Goal: Task Accomplishment & Management: Manage account settings

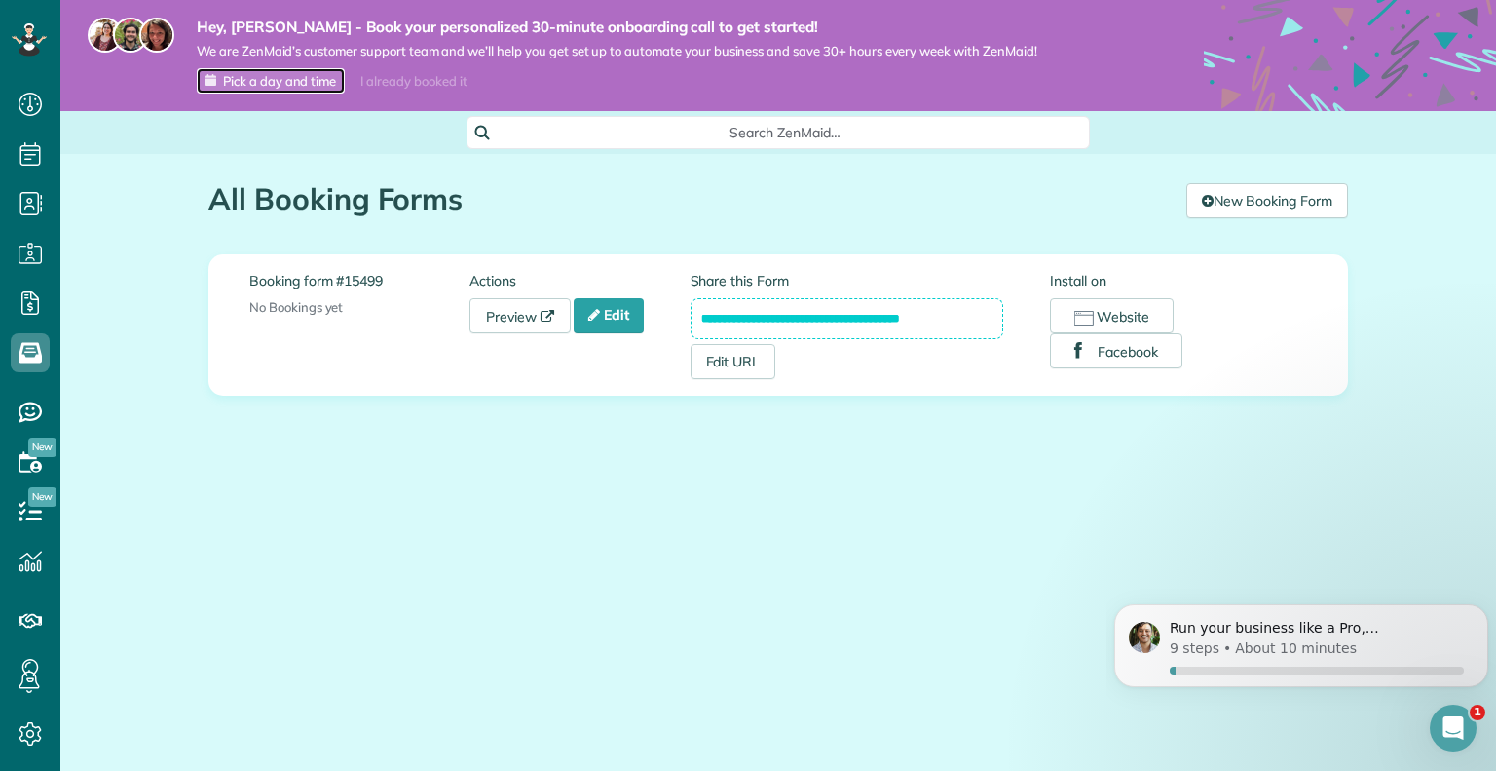
click at [278, 86] on span "Pick a day and time" at bounding box center [279, 81] width 113 height 16
click at [624, 304] on link "Edit" at bounding box center [609, 315] width 70 height 35
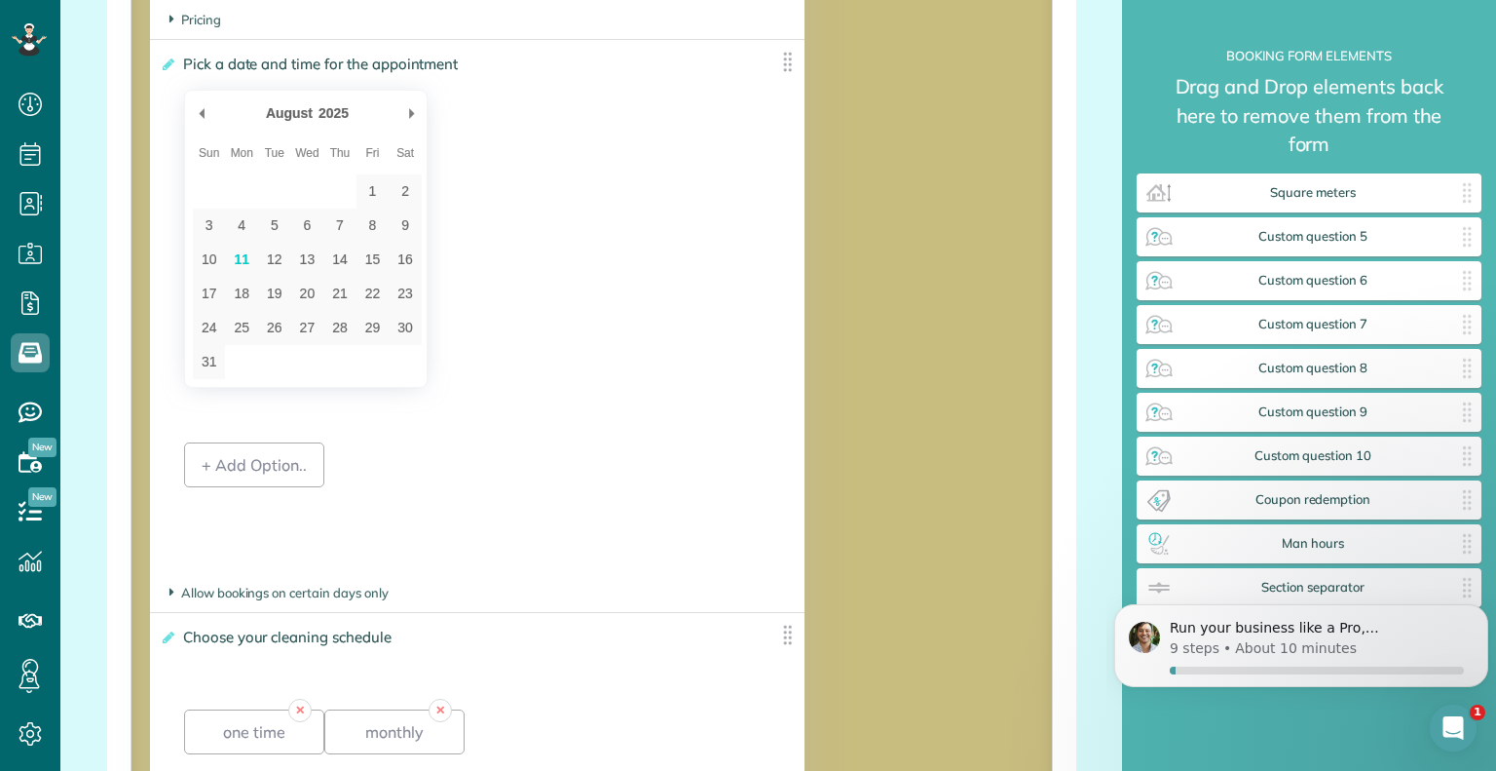
scroll to position [2720, 0]
click at [165, 72] on icon at bounding box center [167, 66] width 15 height 14
click at [0, 0] on input "**********" at bounding box center [0, 0] width 0 height 0
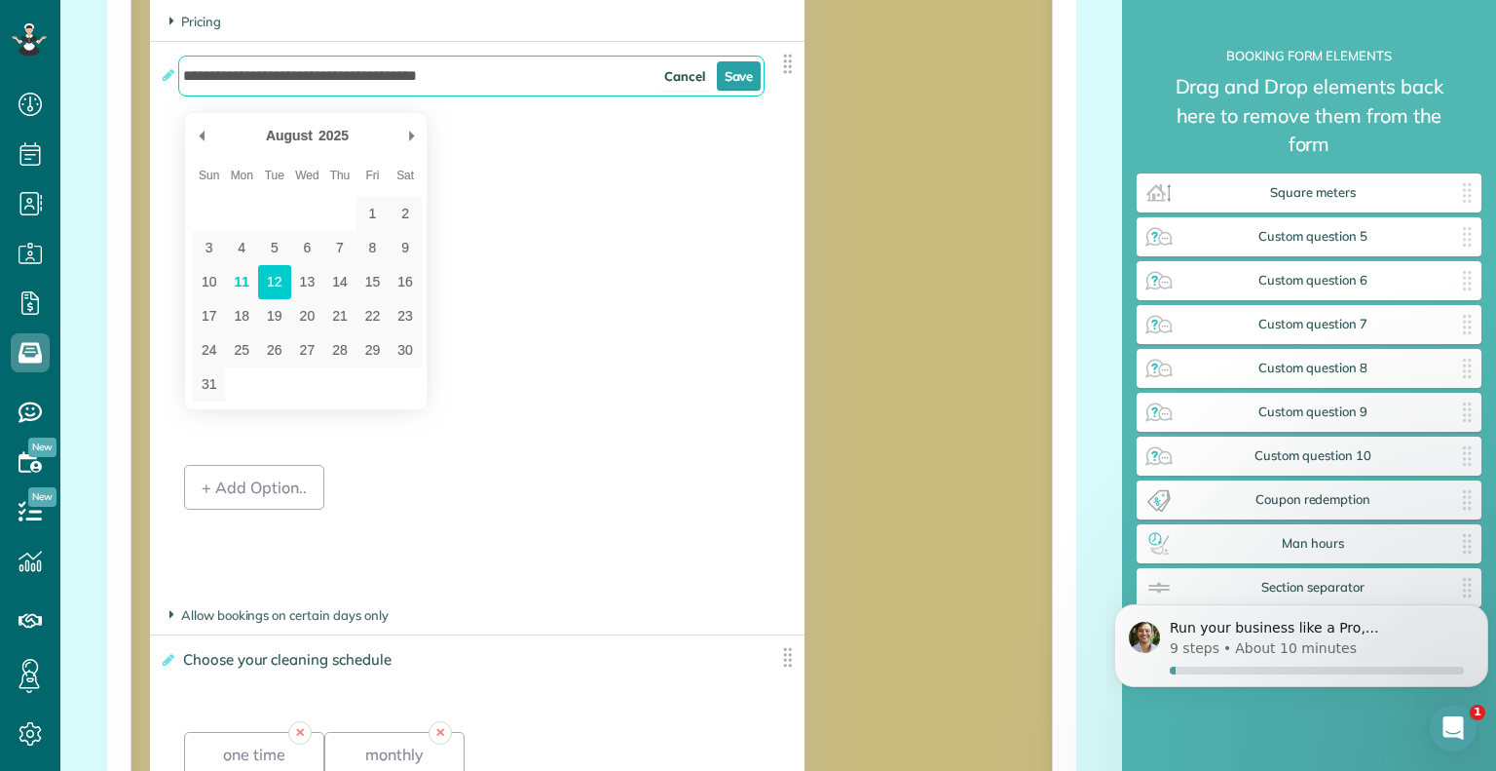
type div "2025-08-12"
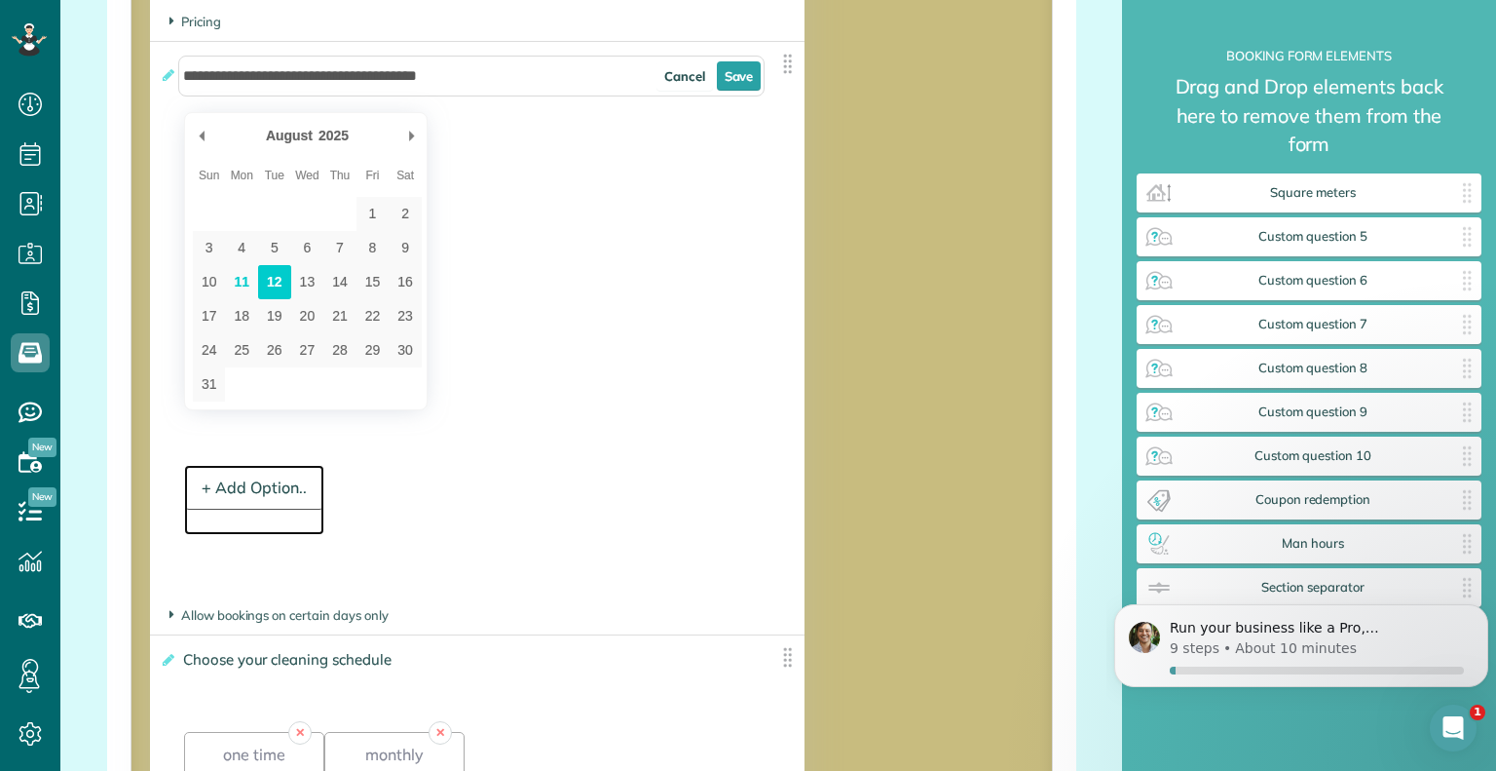
click at [263, 486] on div "+ Add Option.." at bounding box center [254, 487] width 140 height 45
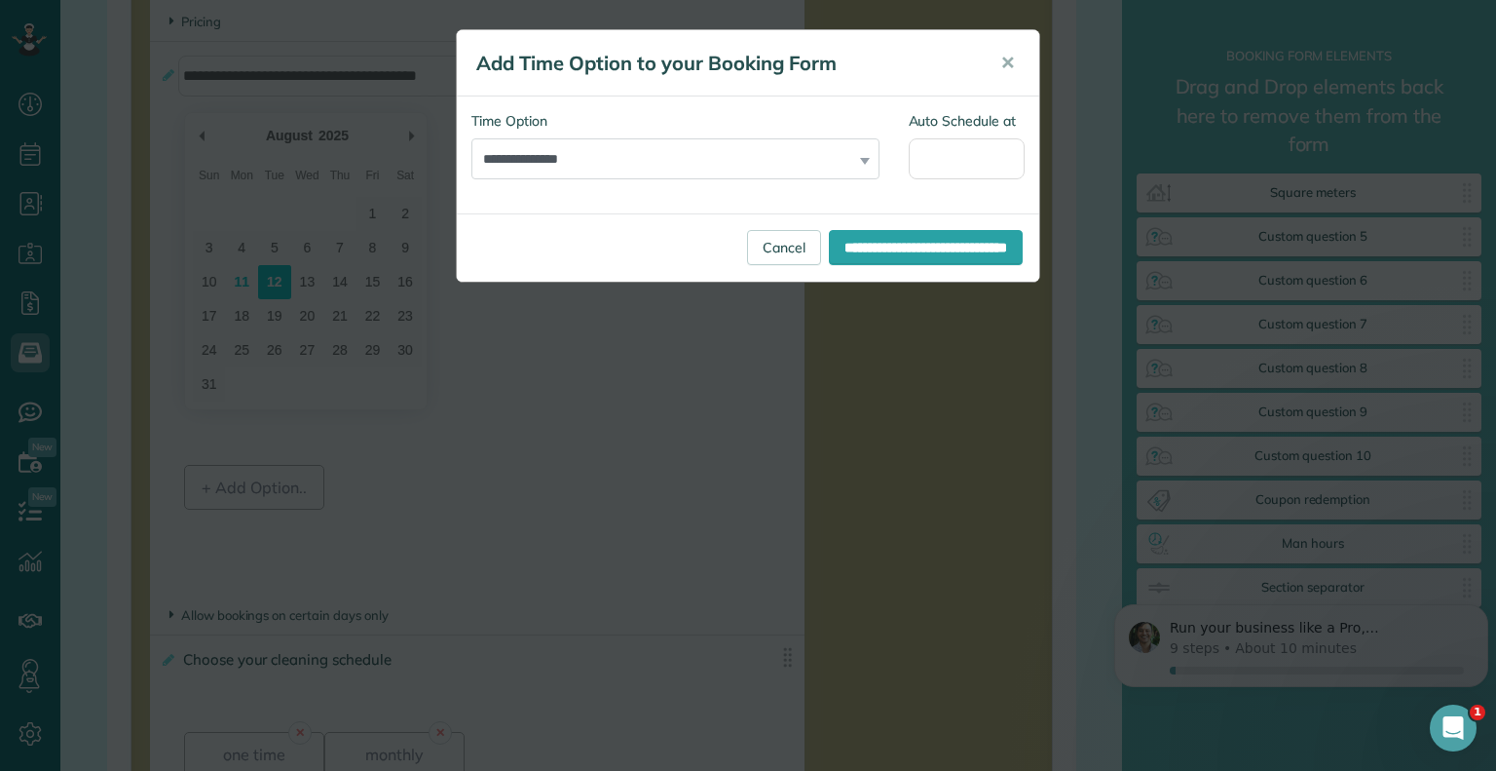
click at [861, 163] on div "**********" at bounding box center [676, 145] width 408 height 68
click at [869, 156] on select "**********" at bounding box center [676, 158] width 408 height 41
click at [412, 435] on div "**********" at bounding box center [748, 385] width 1496 height 771
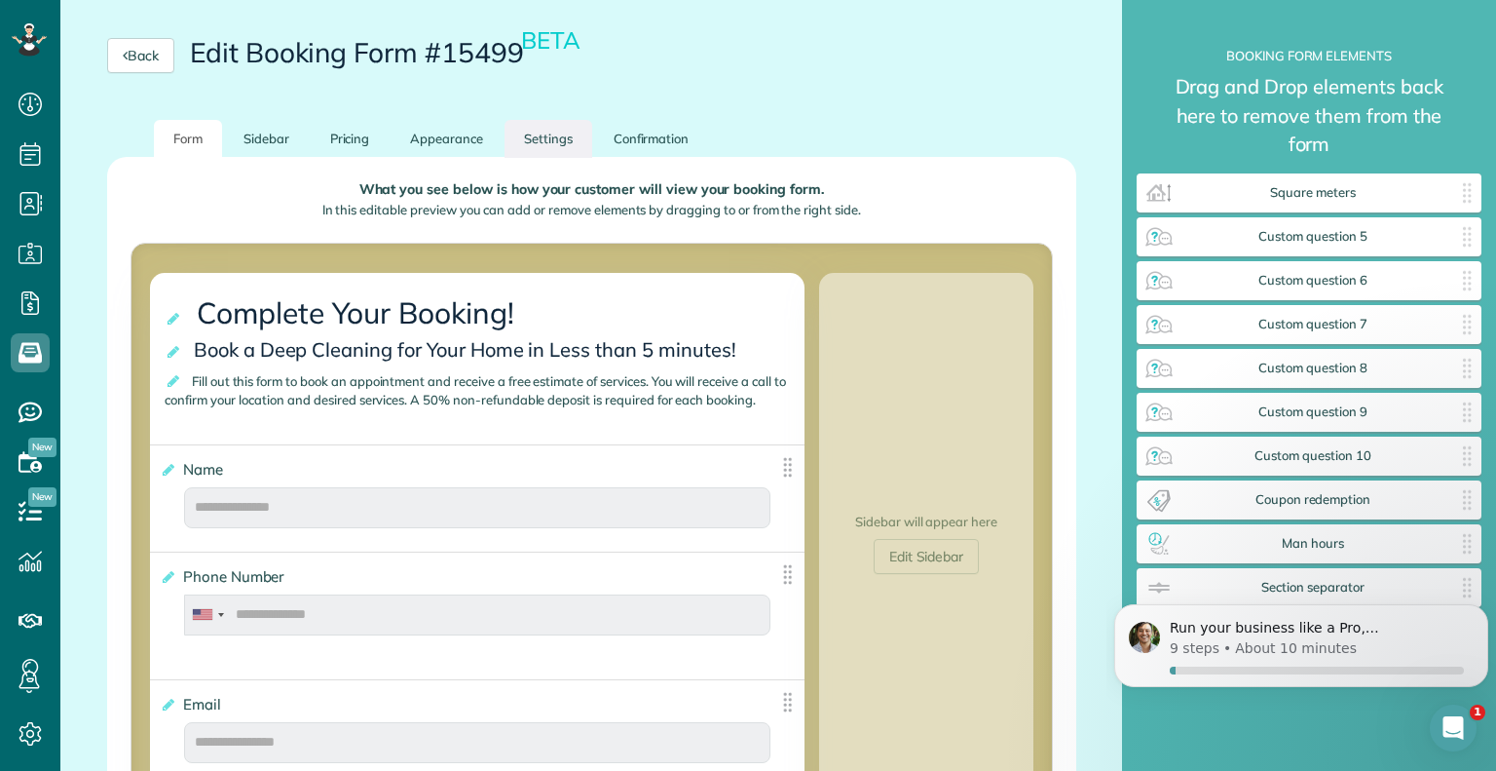
scroll to position [0, 0]
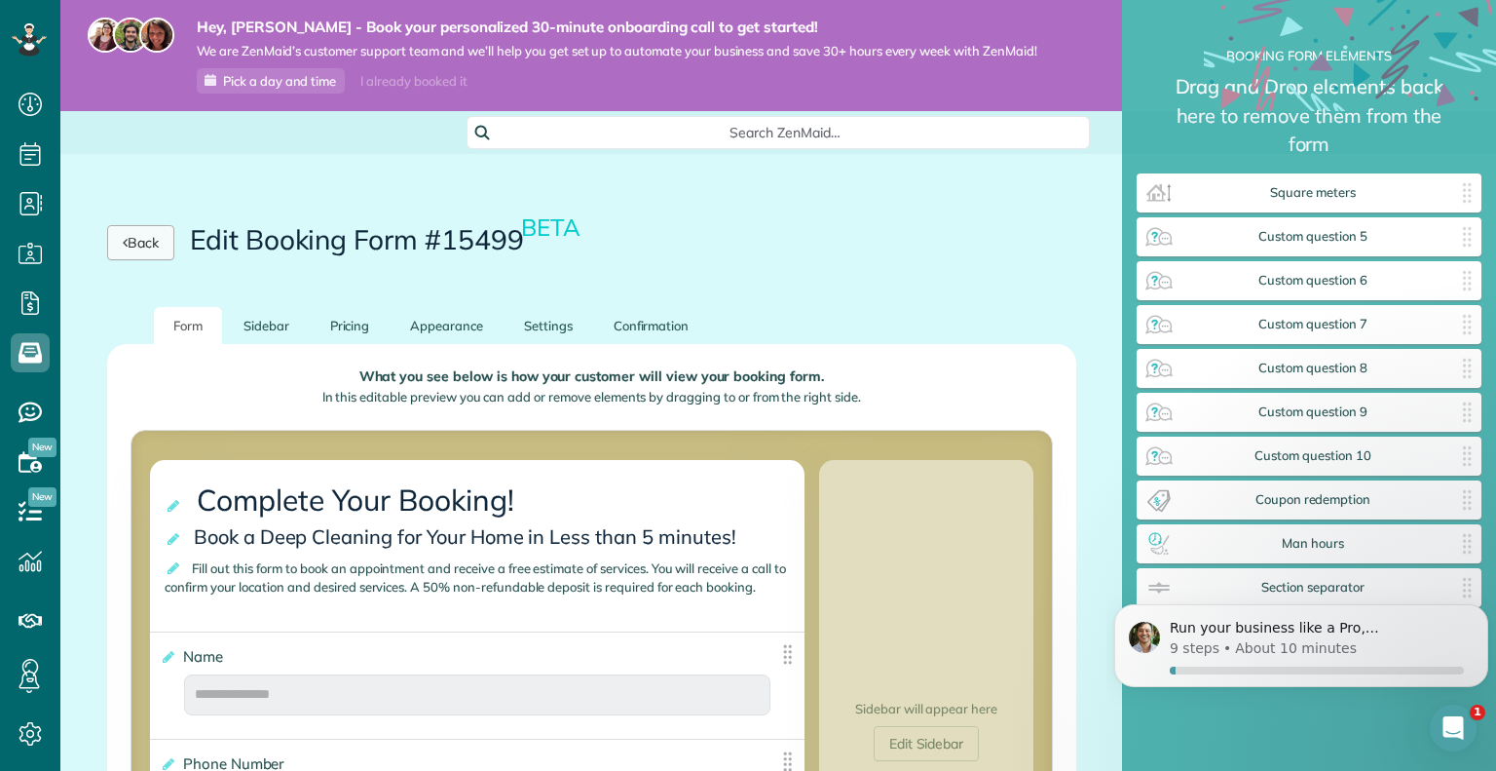
click at [173, 235] on link "Back" at bounding box center [140, 242] width 67 height 35
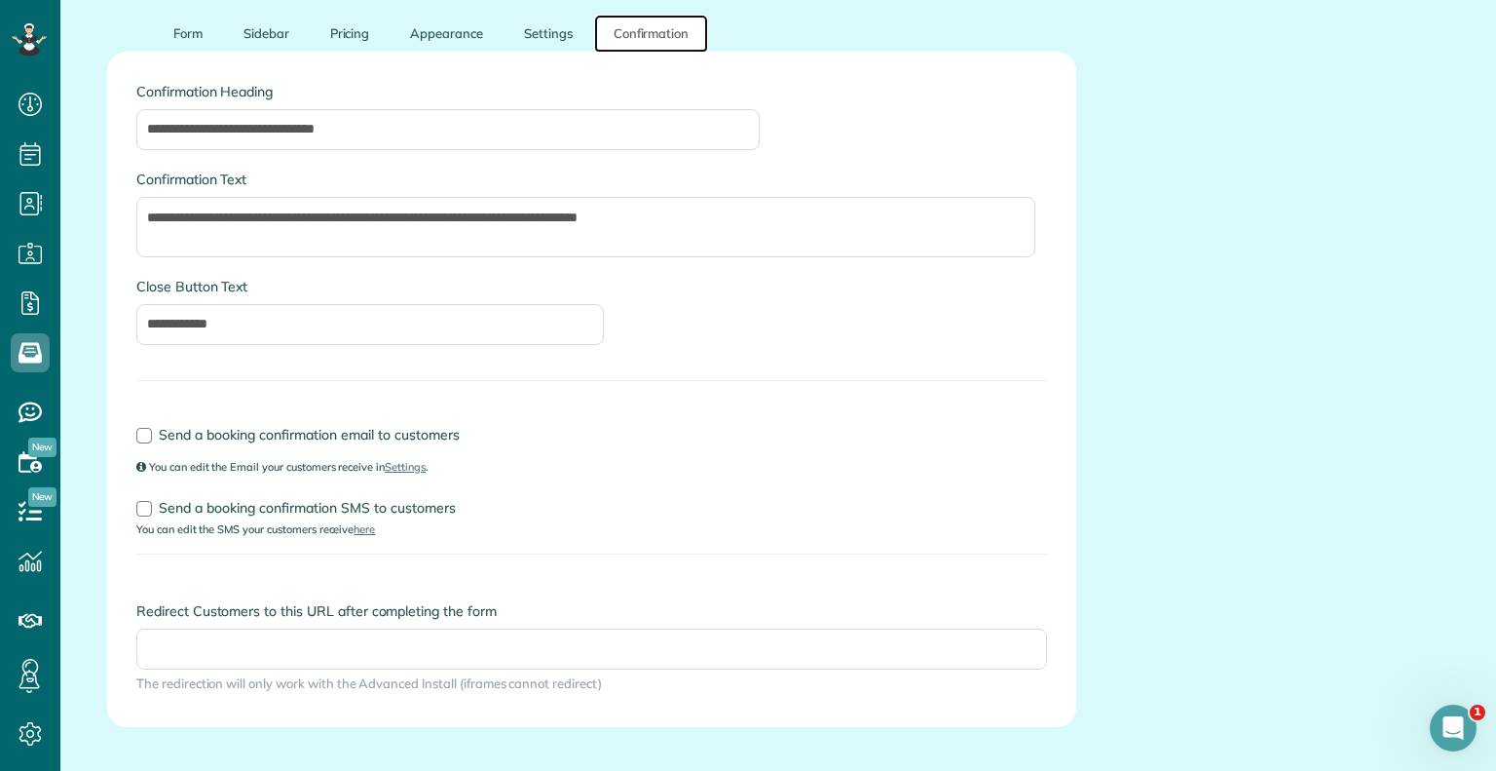
scroll to position [285, 0]
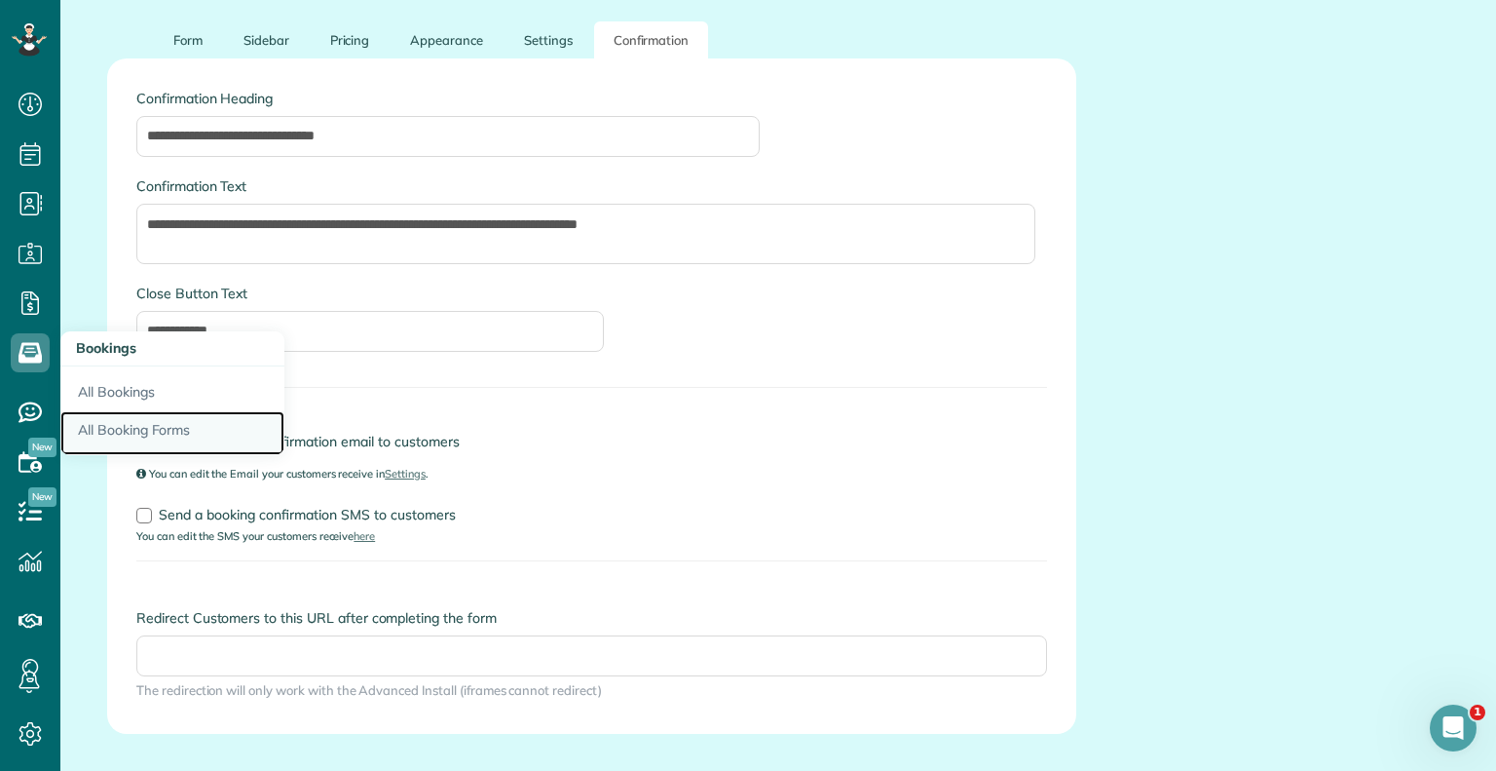
click at [127, 444] on link "All Booking Forms" at bounding box center [172, 433] width 224 height 45
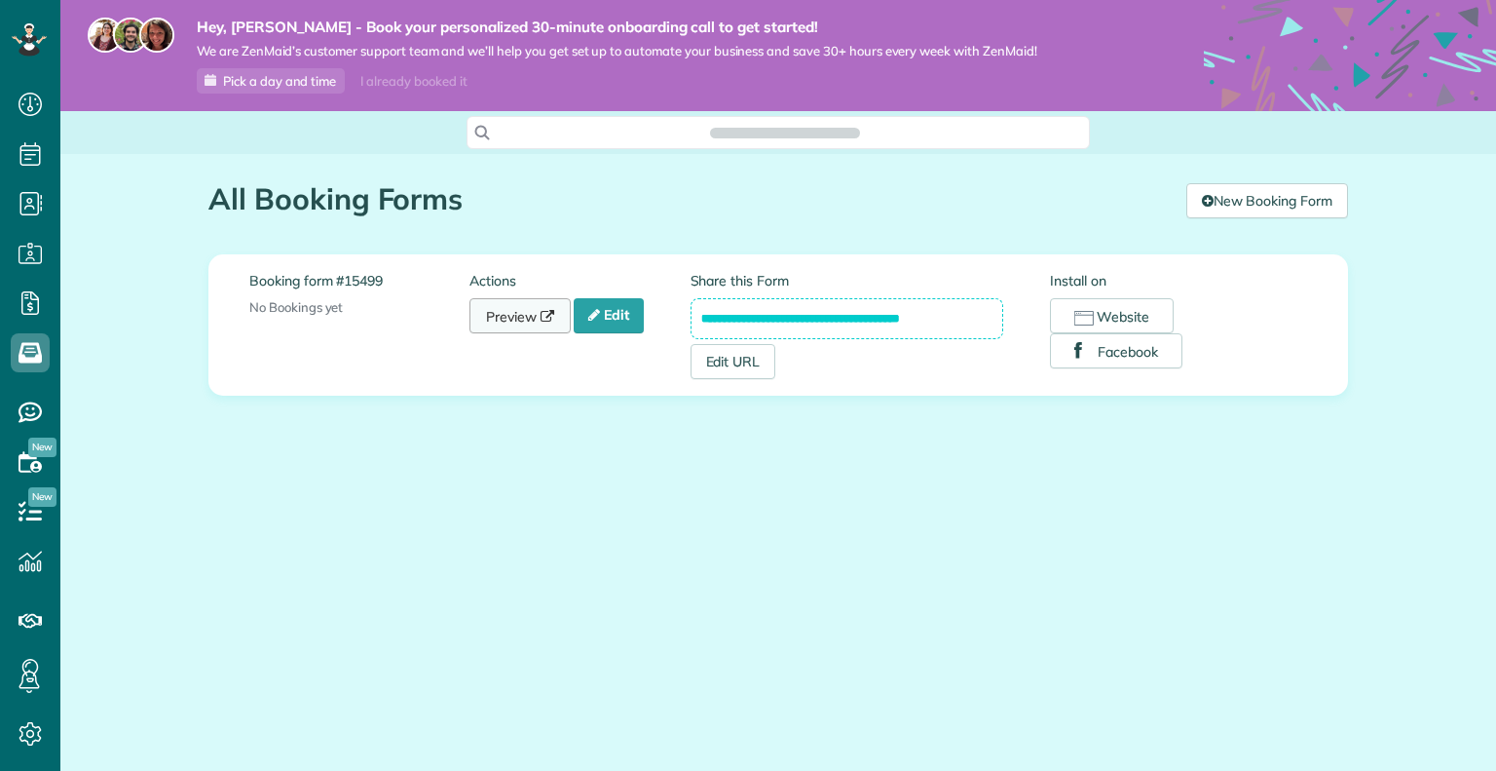
scroll to position [9, 9]
click at [511, 323] on link "Preview" at bounding box center [520, 315] width 101 height 35
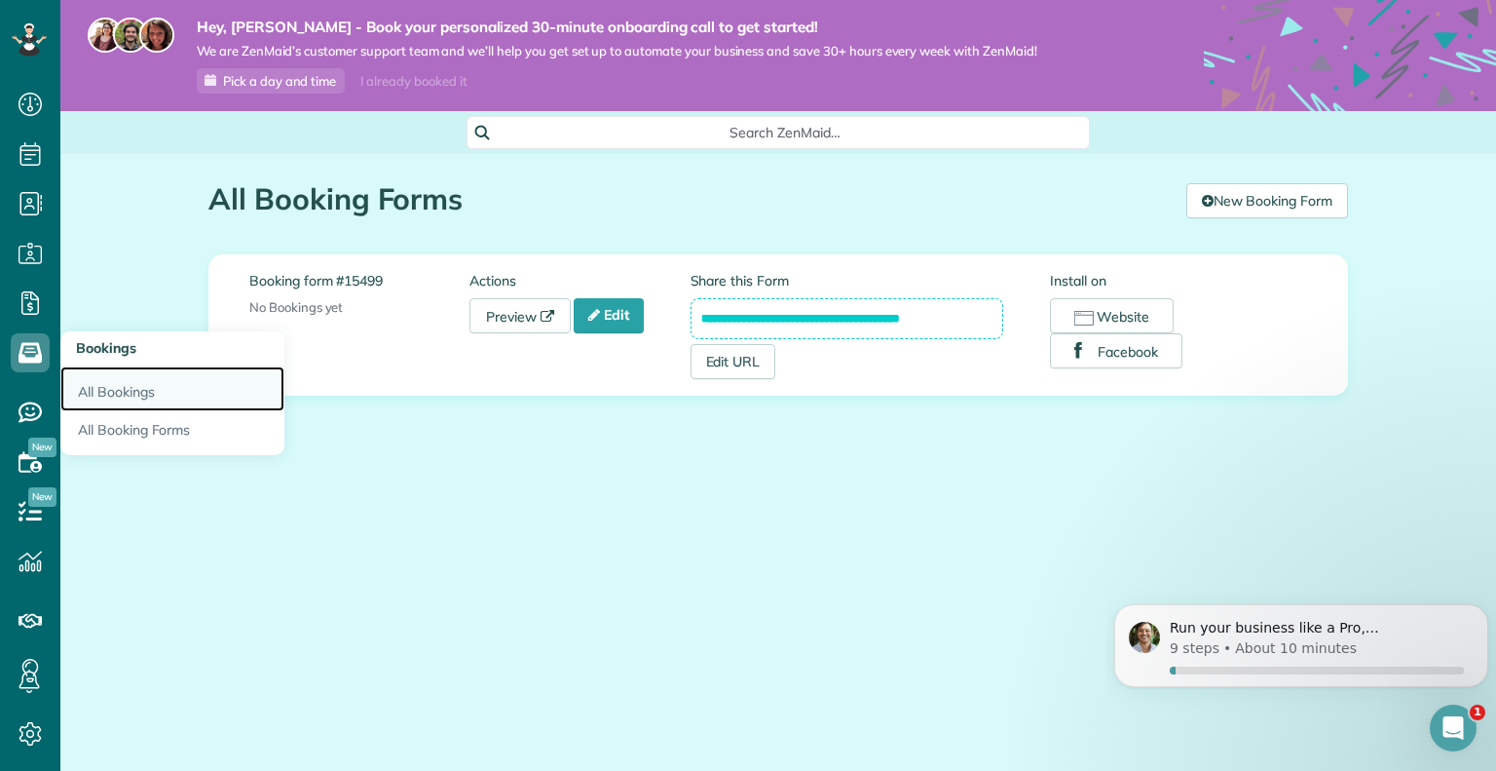
click at [140, 396] on link "All Bookings" at bounding box center [172, 388] width 224 height 45
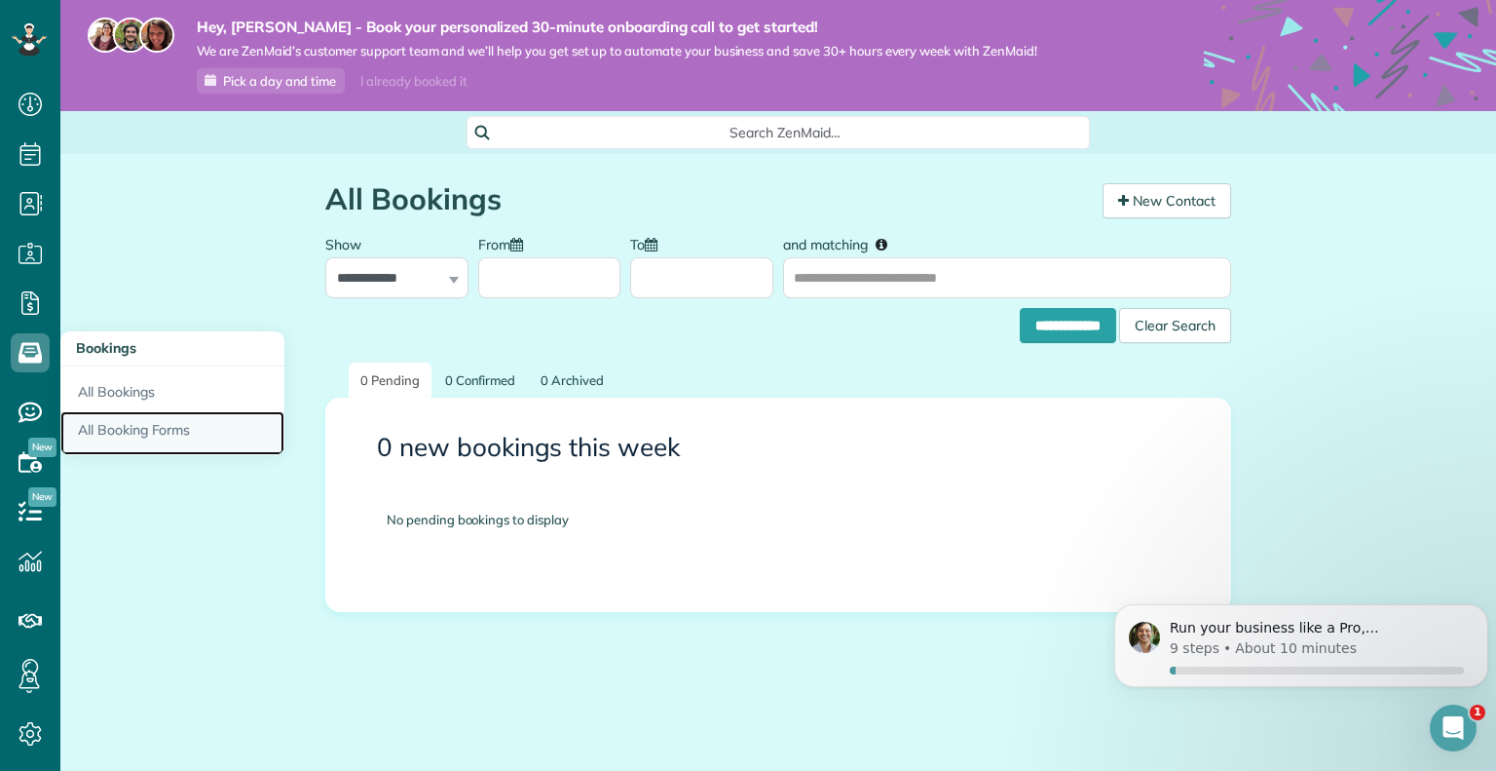
click at [138, 425] on link "All Booking Forms" at bounding box center [172, 433] width 224 height 45
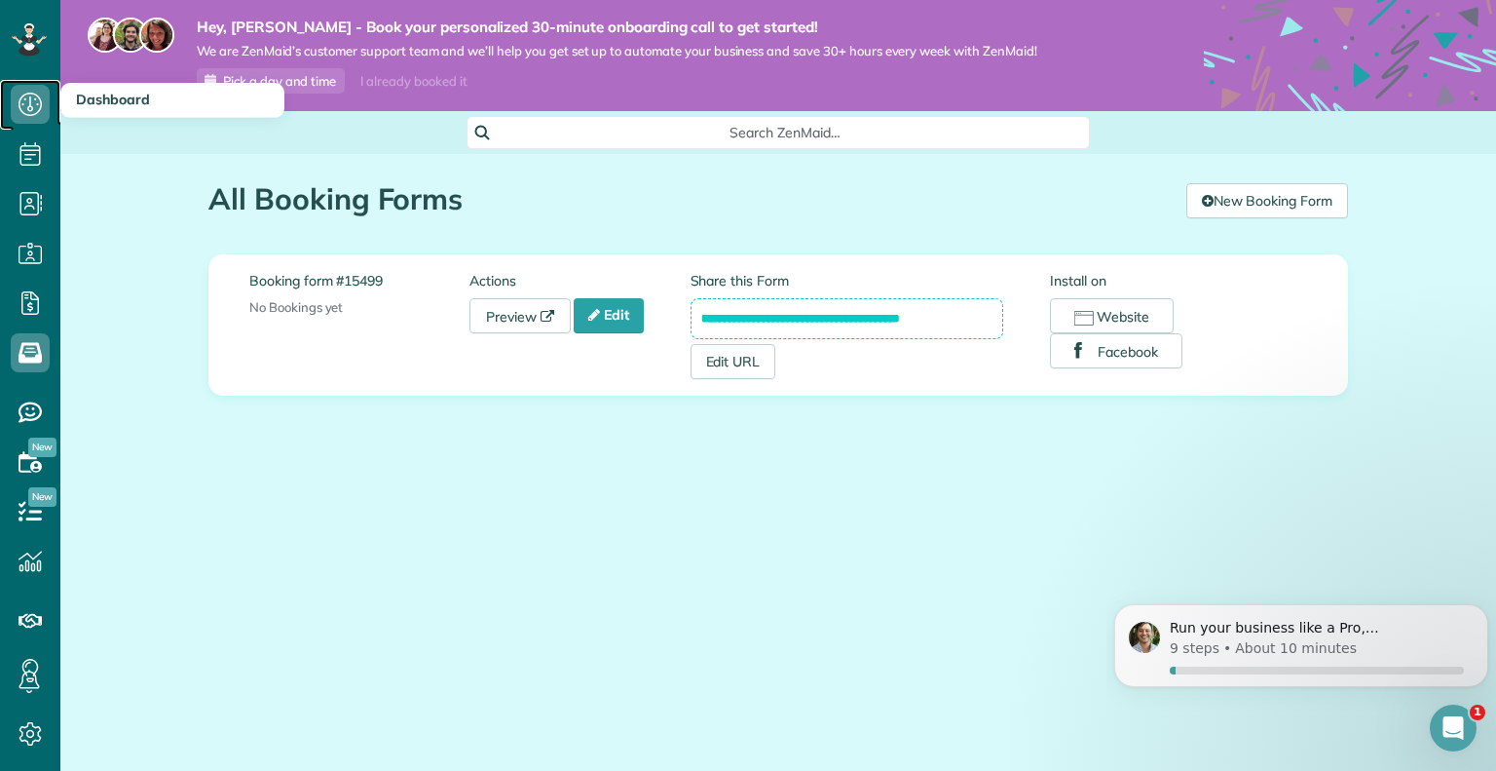
click at [36, 120] on icon at bounding box center [30, 104] width 39 height 39
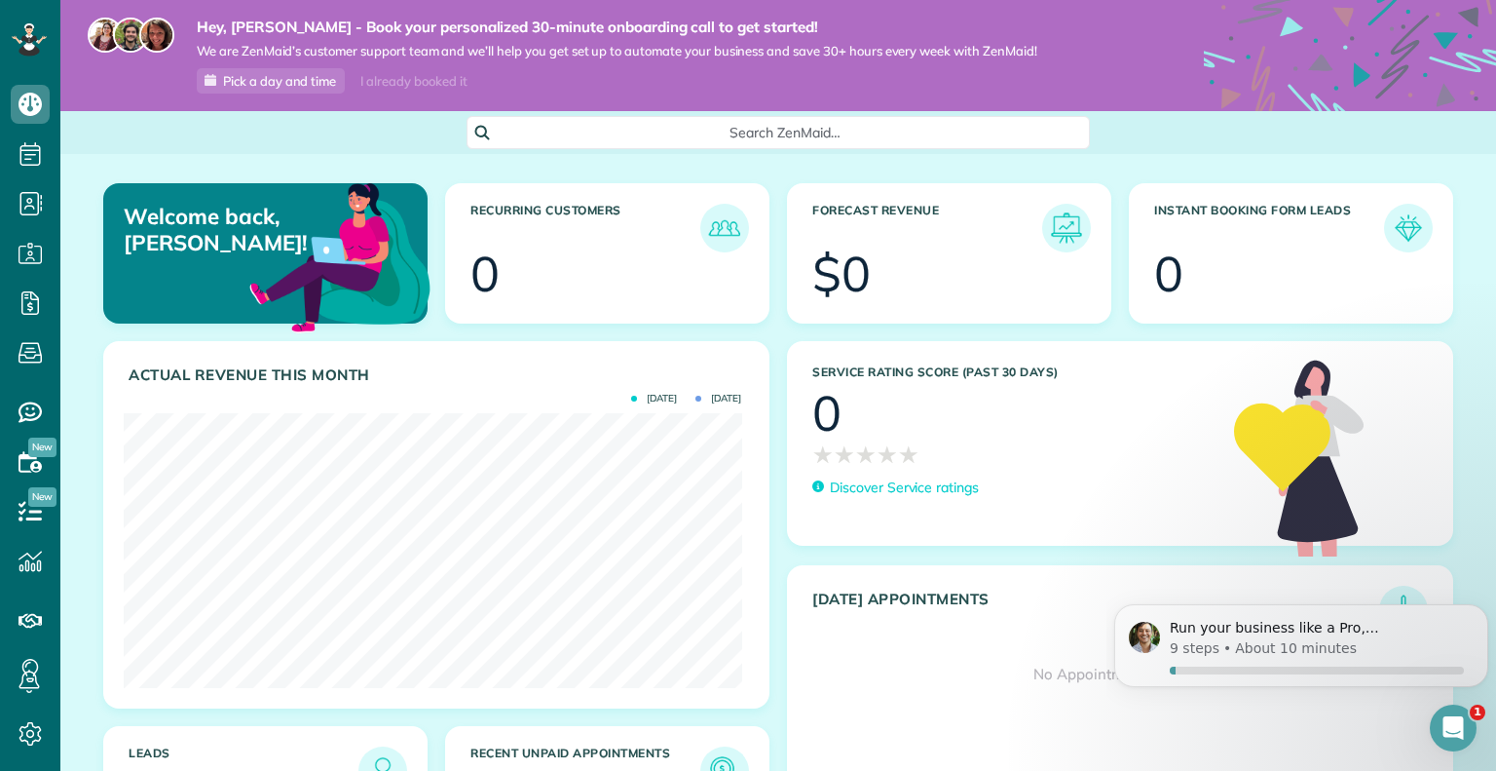
scroll to position [131, 0]
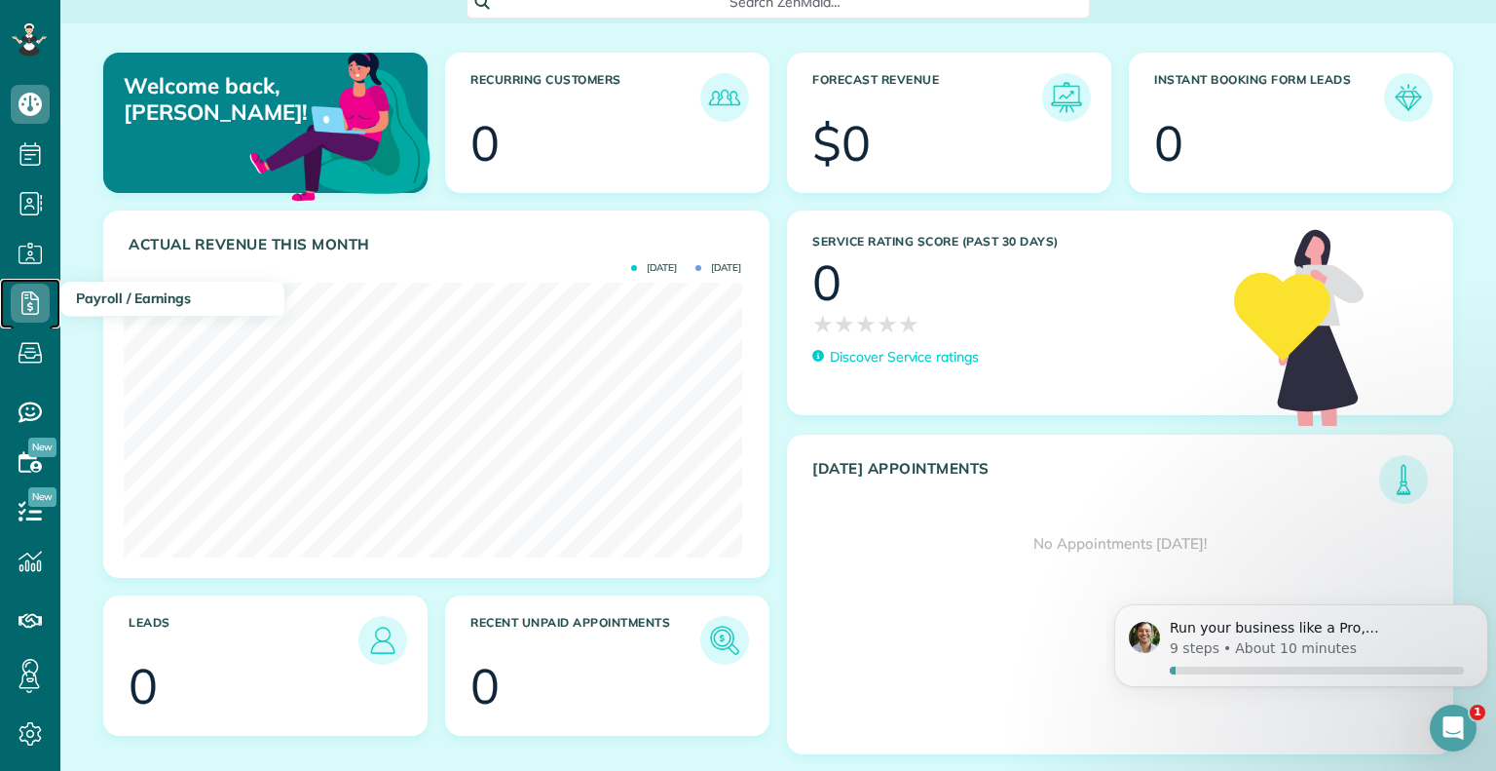
click at [51, 308] on link "Payroll / Earnings" at bounding box center [30, 304] width 60 height 50
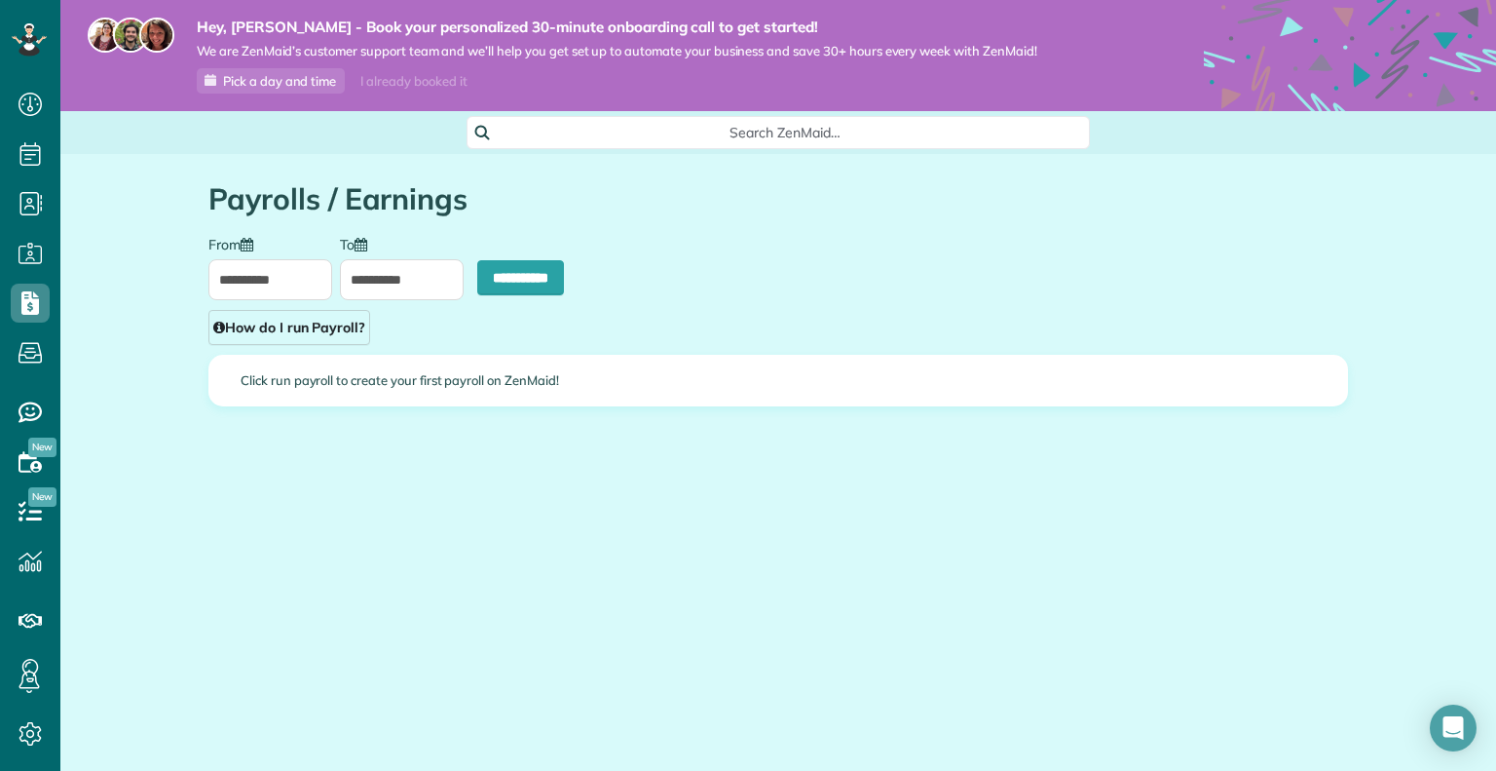
scroll to position [9, 9]
type input "**********"
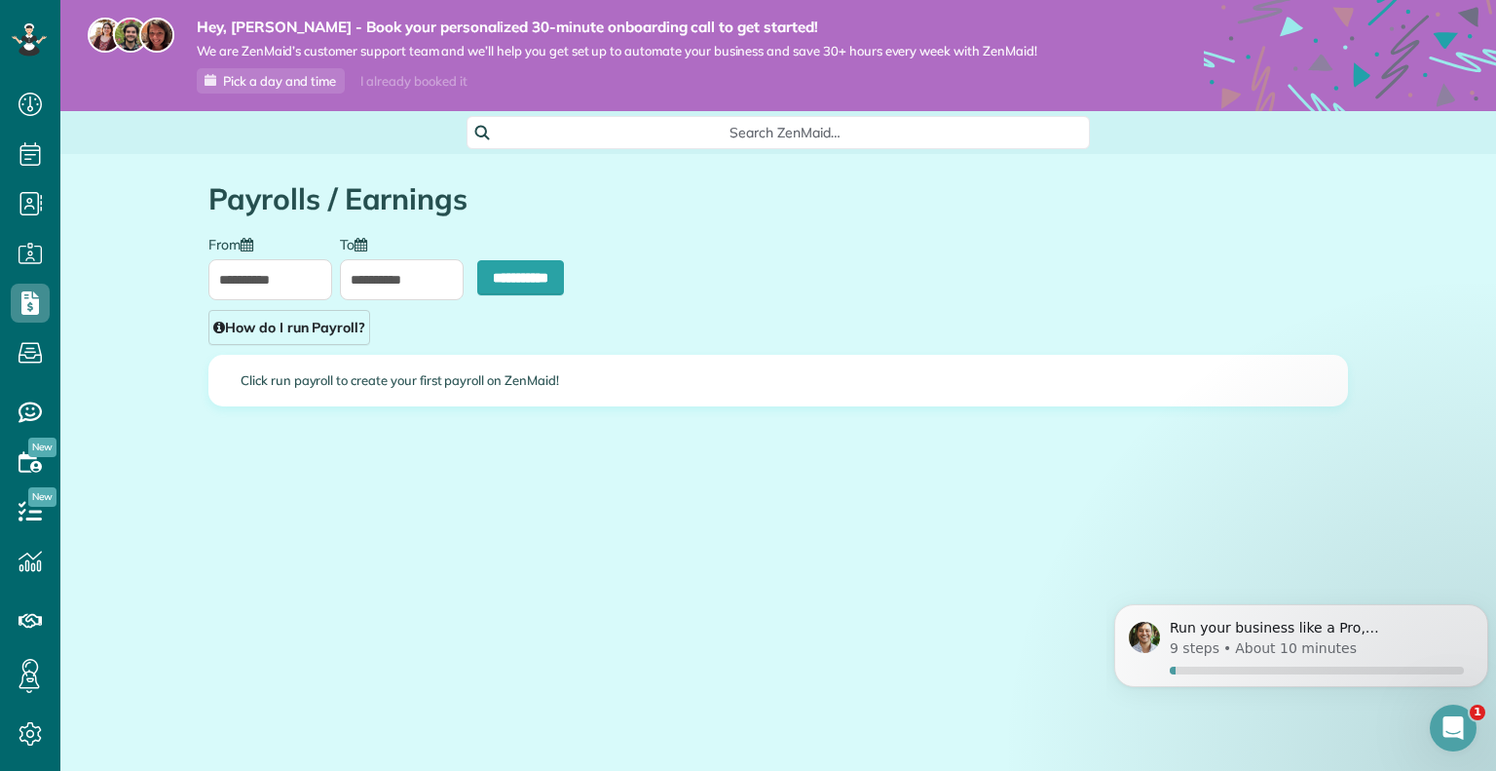
scroll to position [0, 0]
click at [38, 728] on icon at bounding box center [30, 733] width 39 height 39
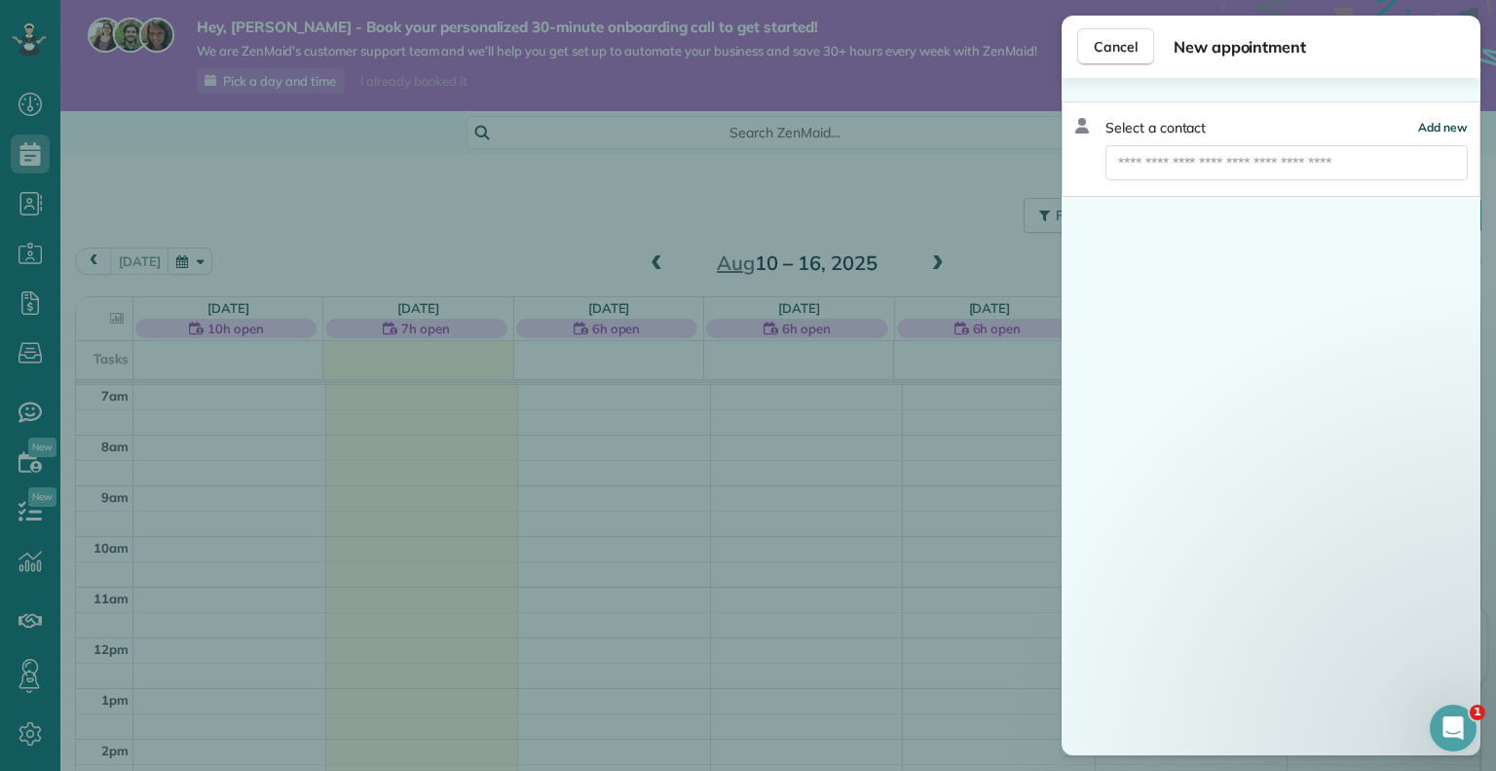
click at [1442, 131] on span "Add new" at bounding box center [1444, 127] width 50 height 15
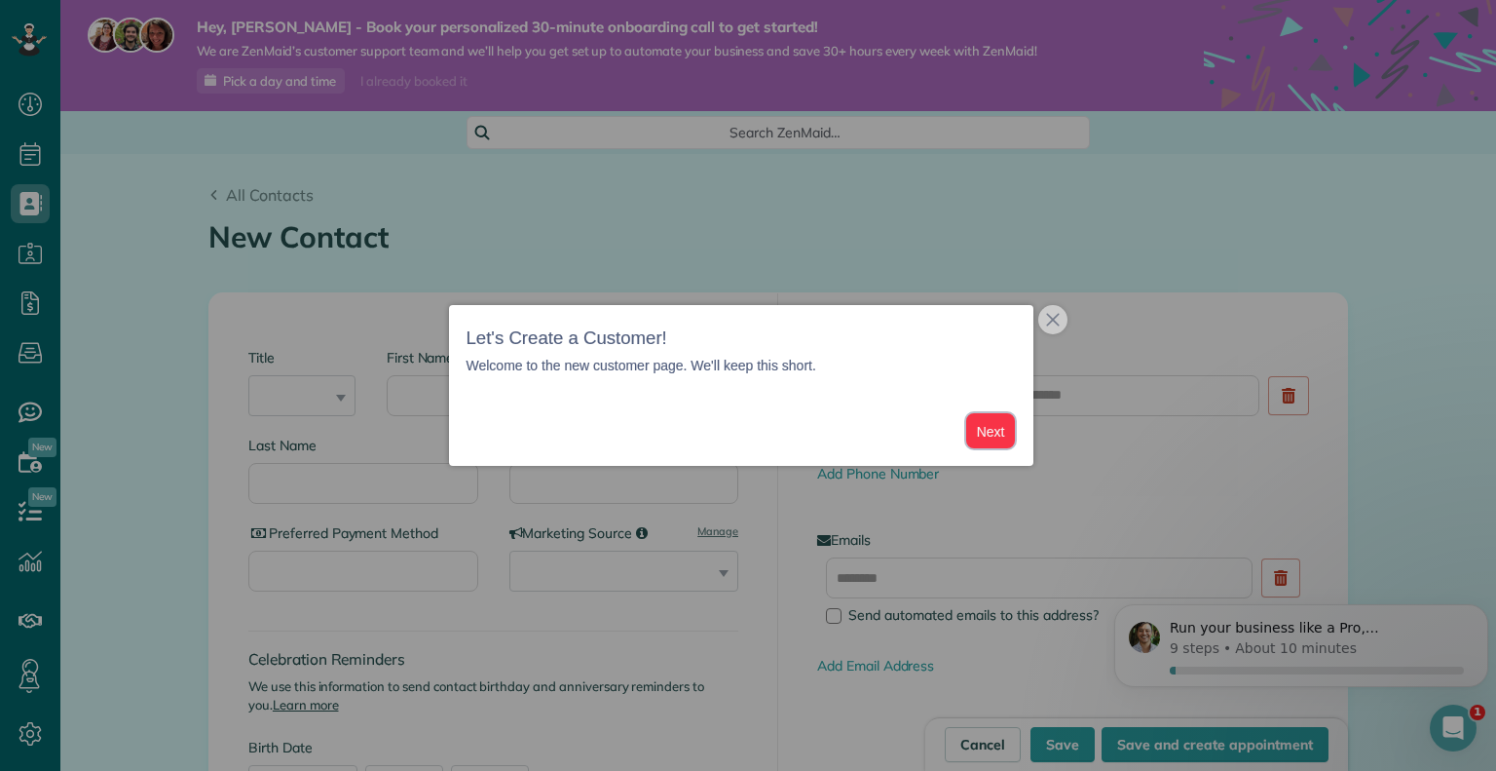
click at [990, 428] on button "Next" at bounding box center [991, 431] width 50 height 36
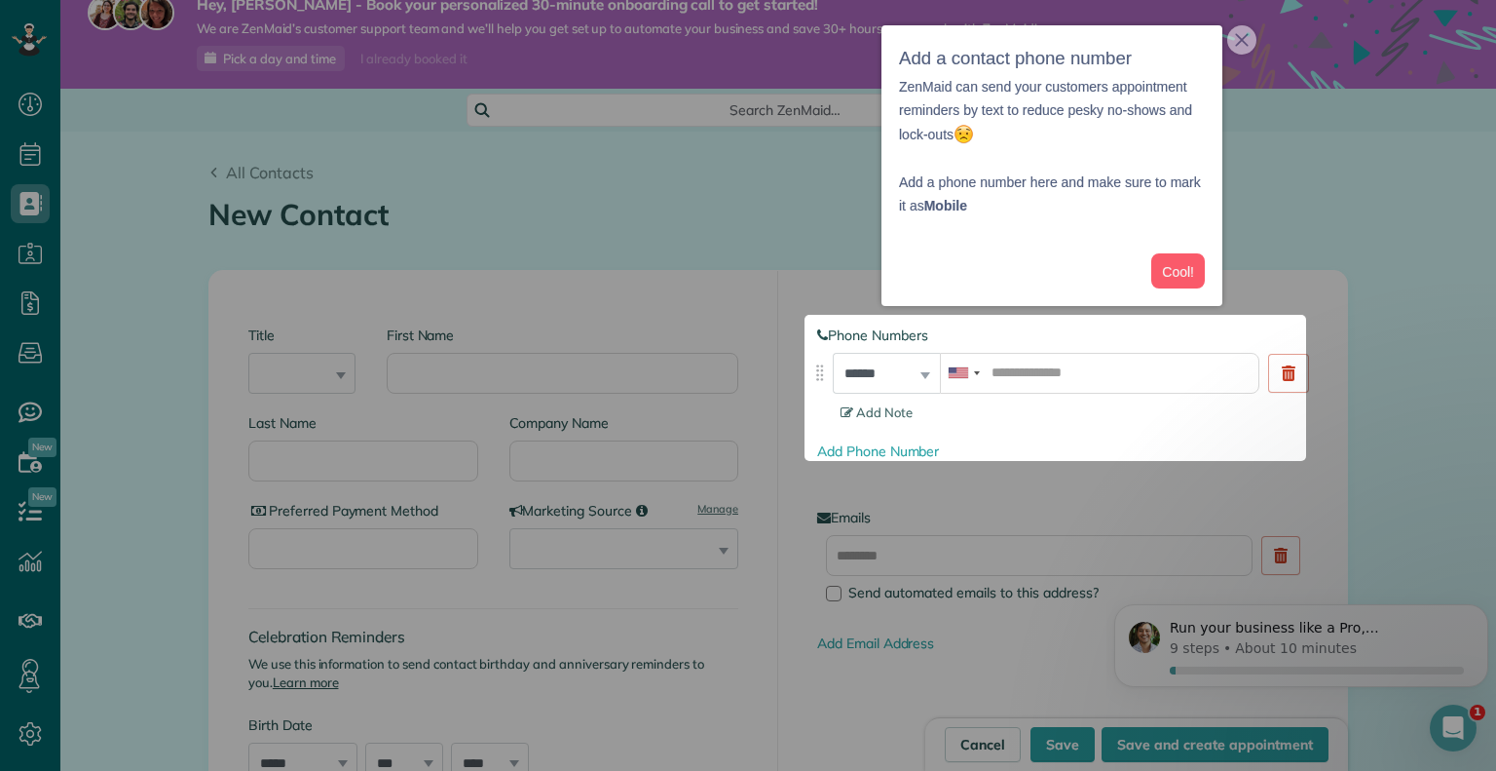
scroll to position [29, 0]
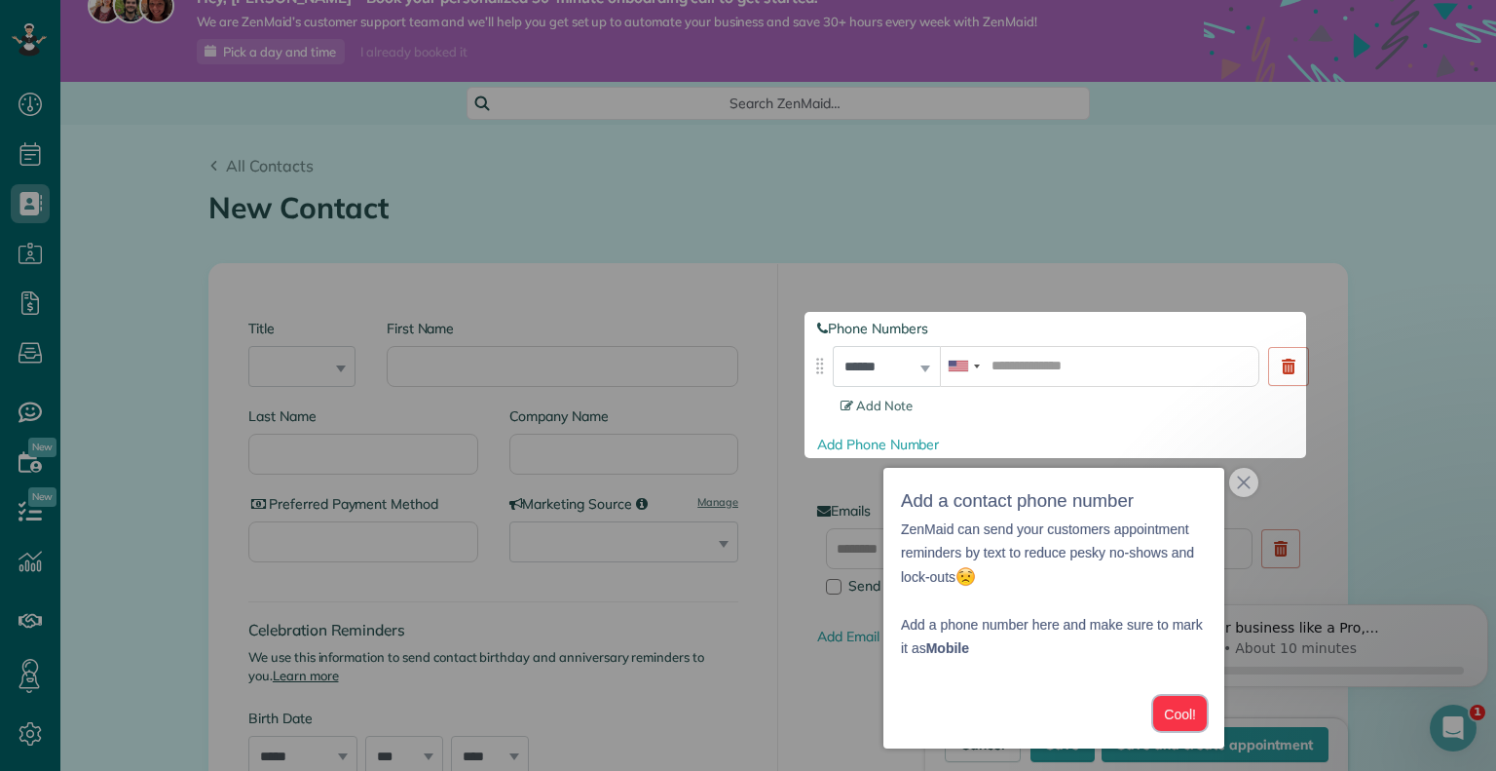
click at [1183, 713] on button "Cool!" at bounding box center [1181, 714] width 54 height 36
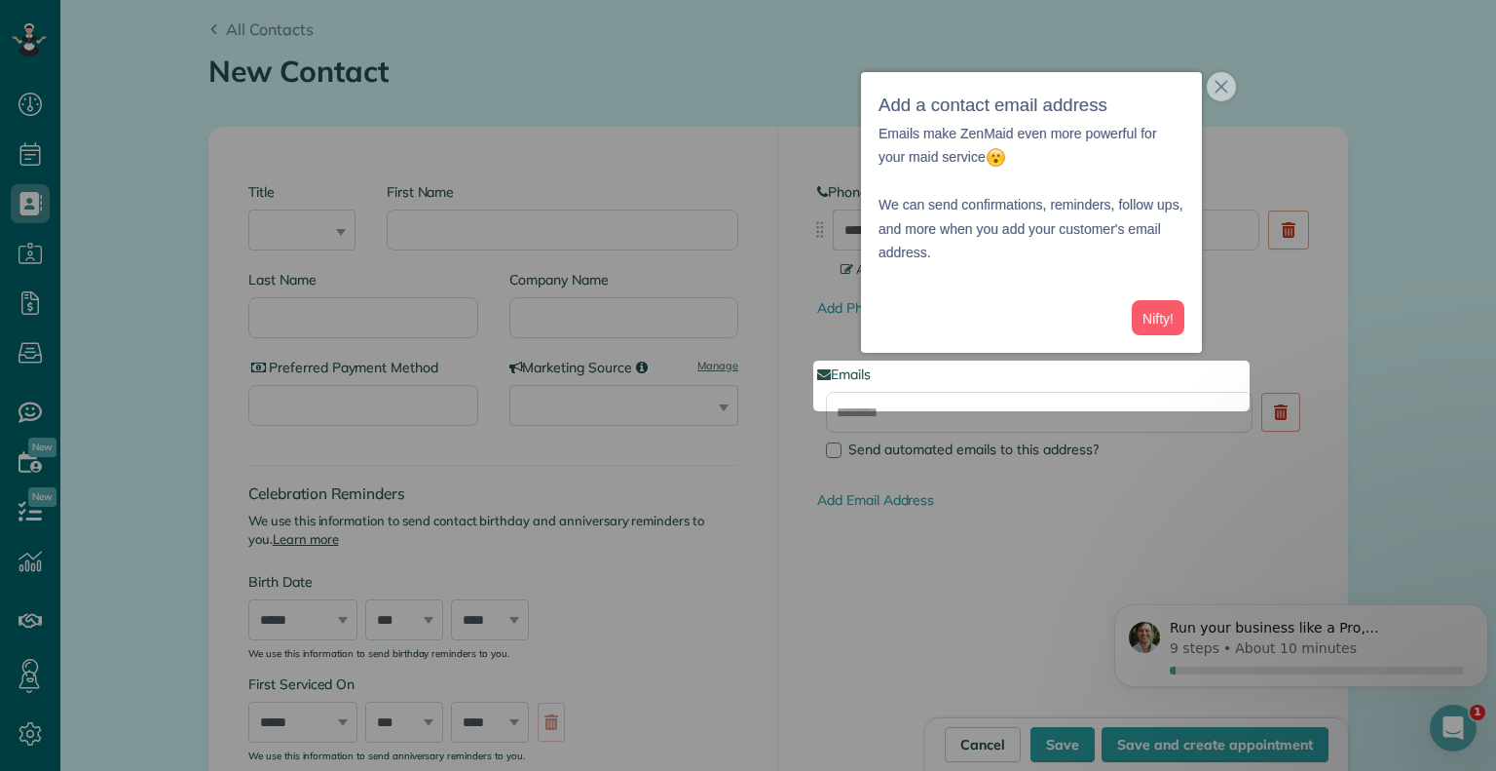
scroll to position [191, 0]
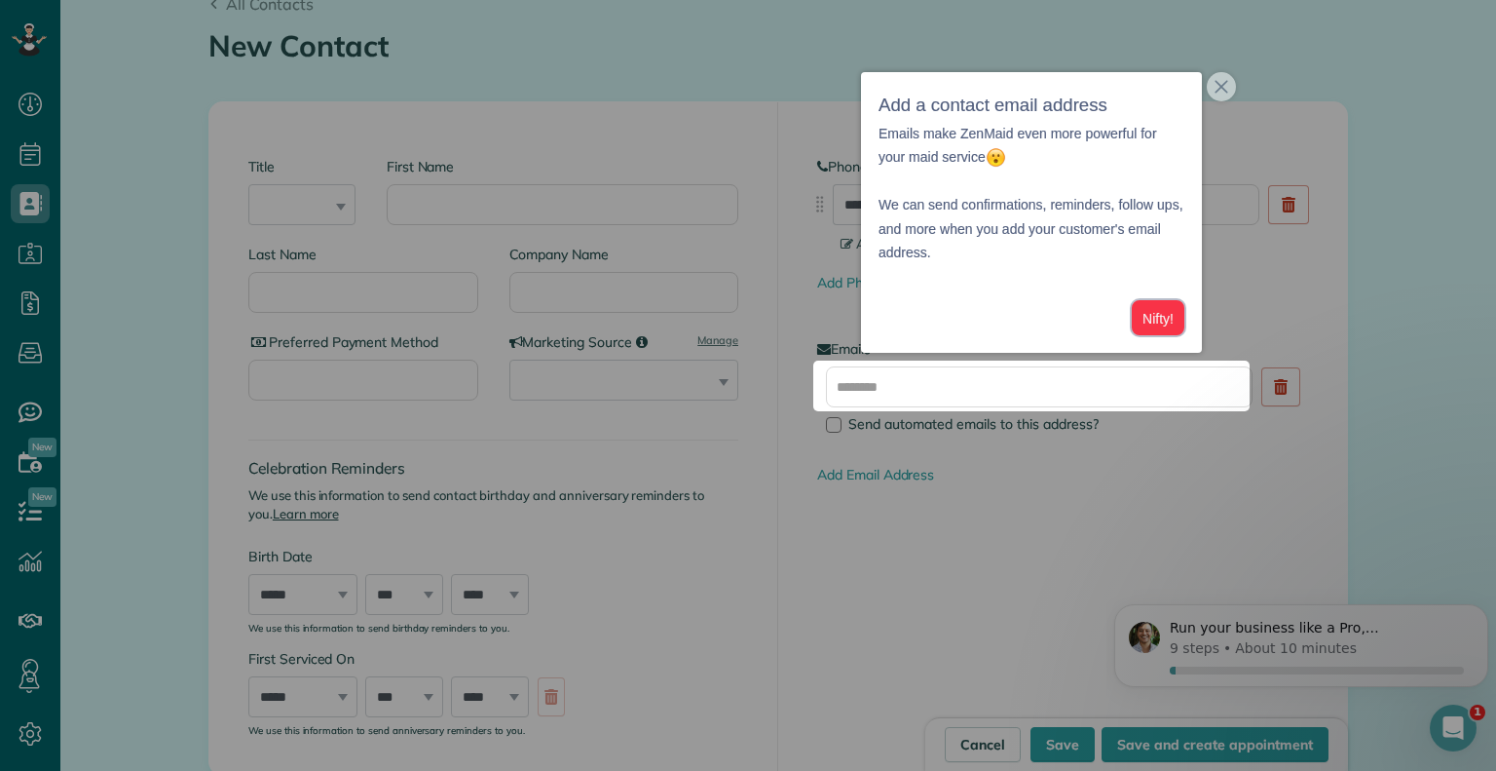
click at [1161, 322] on button "Nifty!" at bounding box center [1158, 318] width 53 height 36
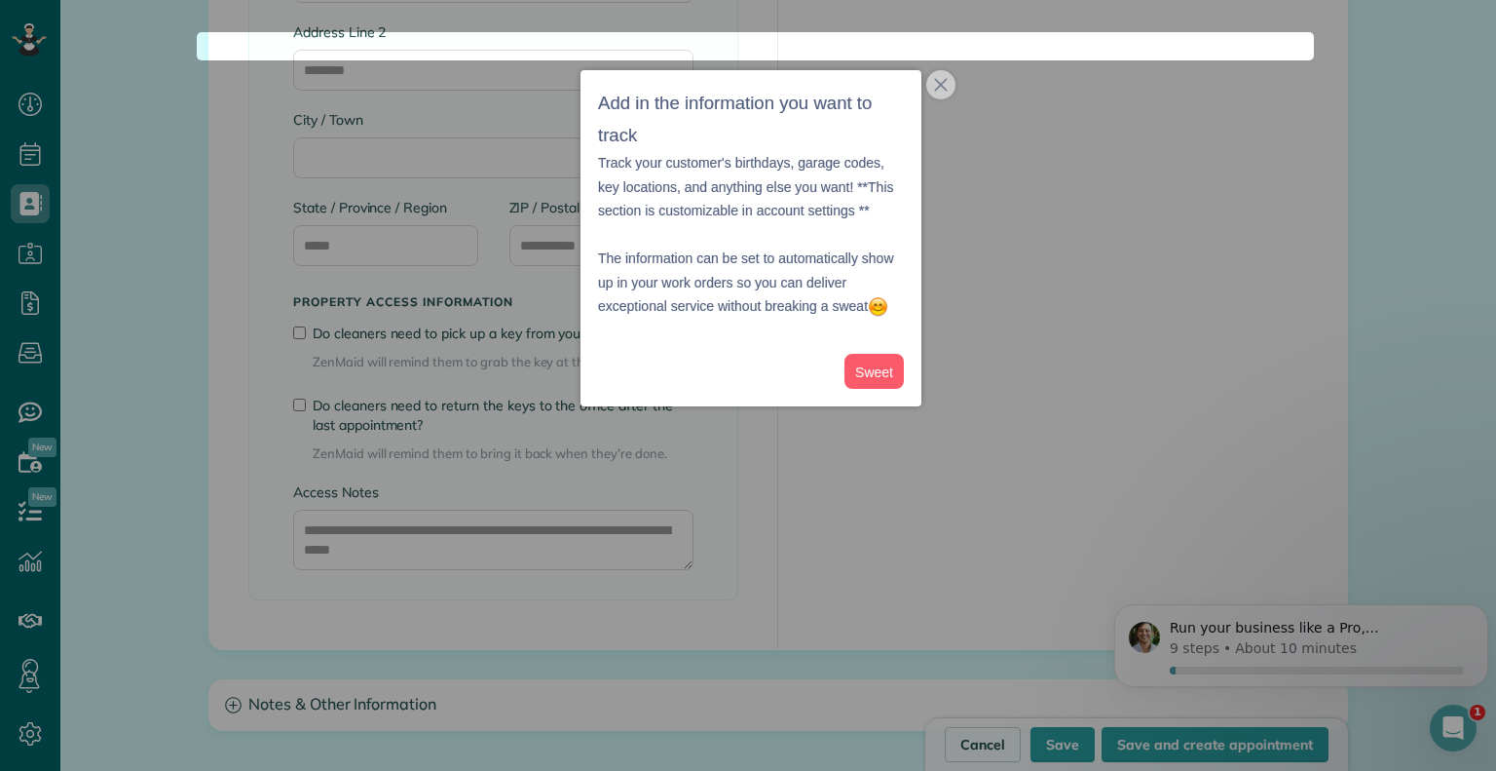
scroll to position [1664, 0]
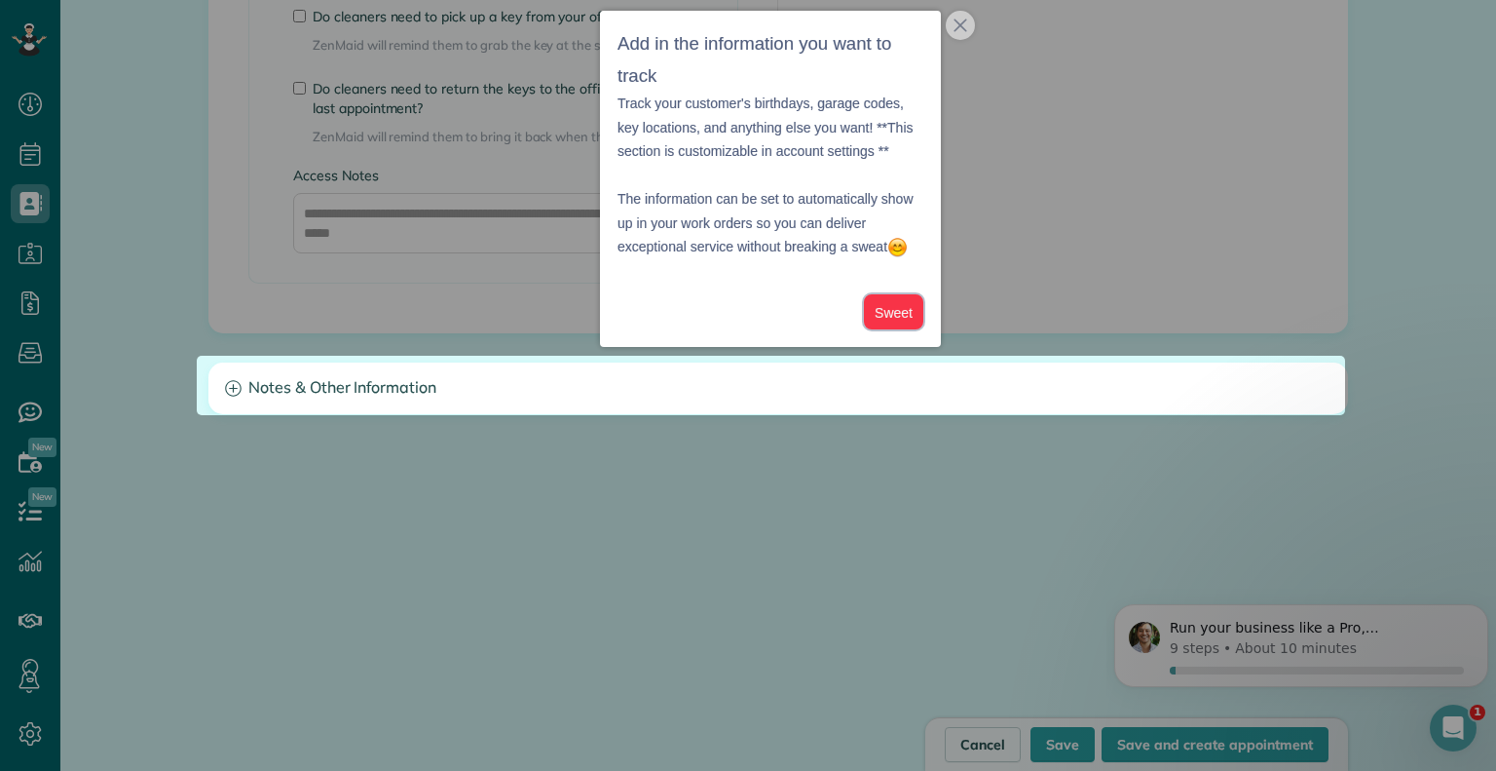
click at [906, 325] on button "Sweet" at bounding box center [893, 312] width 59 height 36
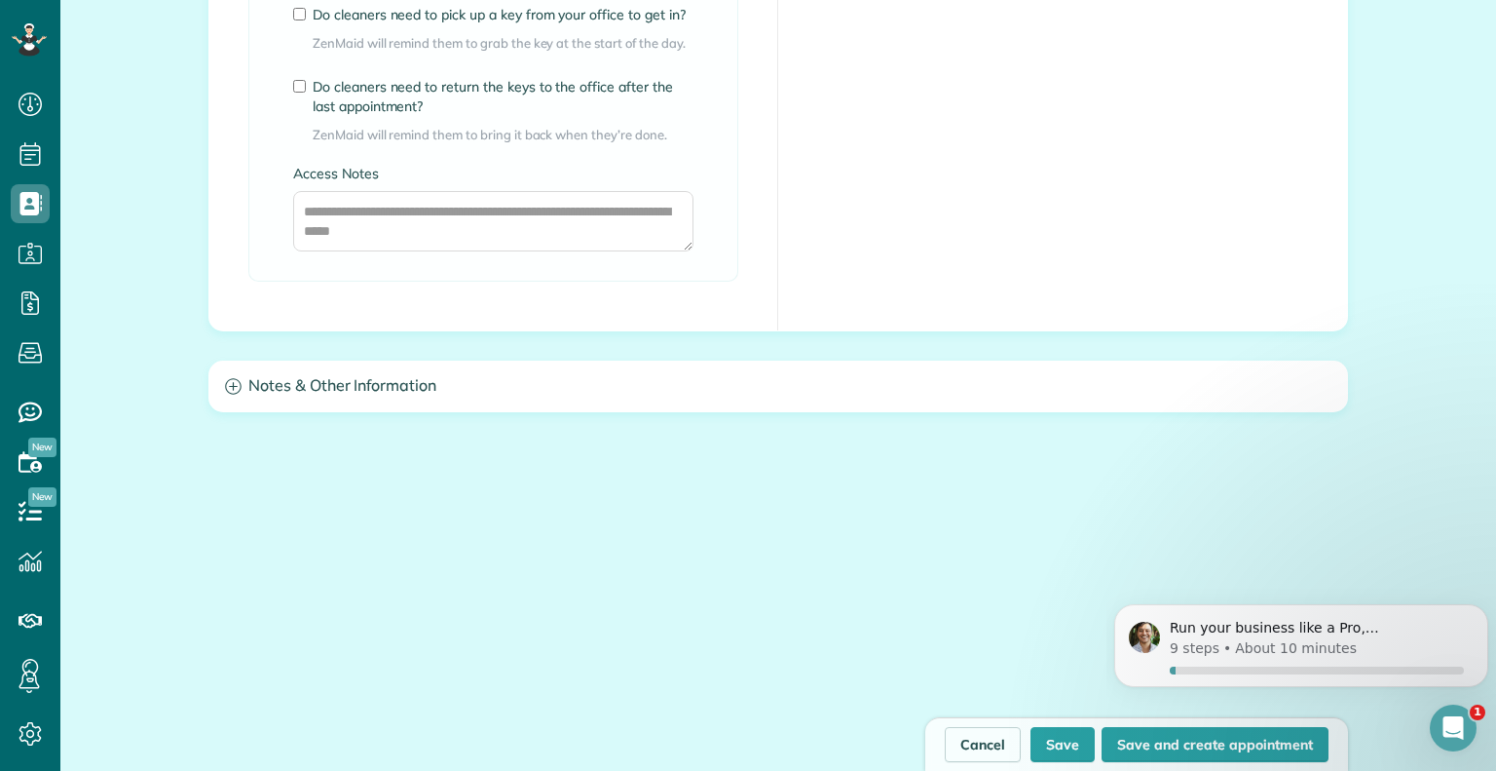
scroll to position [1684, 0]
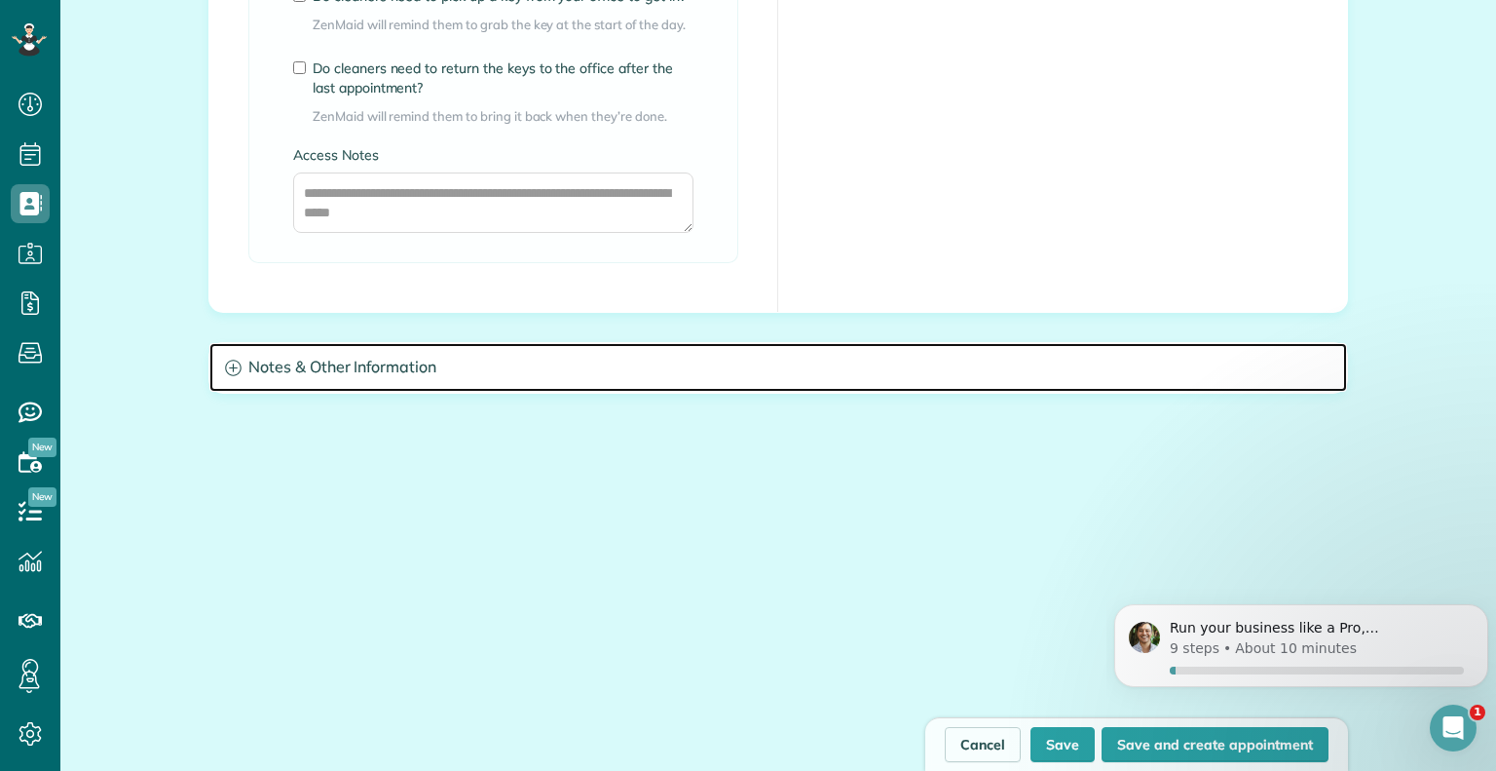
click at [232, 369] on icon at bounding box center [233, 367] width 16 height 16
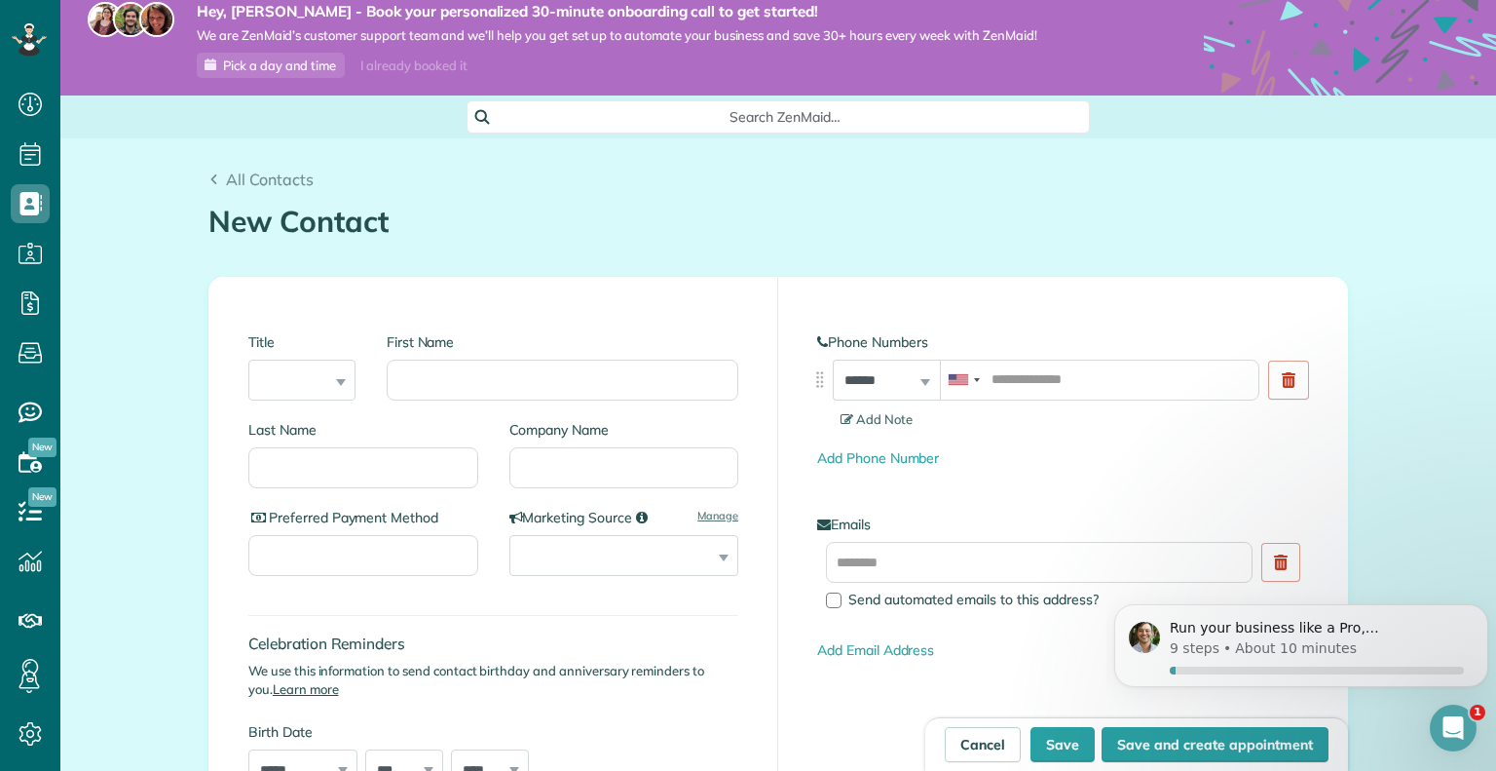
scroll to position [0, 0]
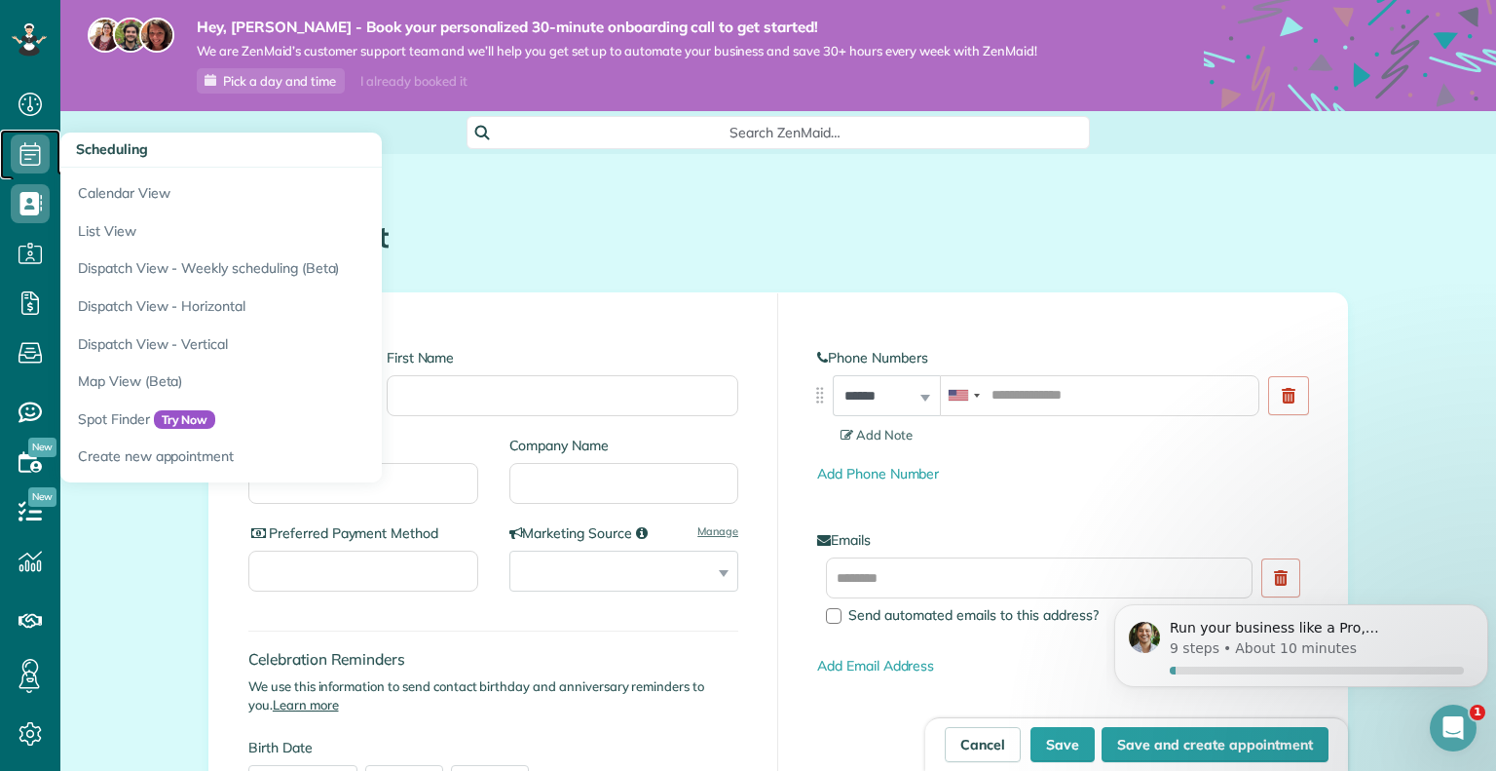
click at [18, 153] on icon at bounding box center [30, 153] width 39 height 39
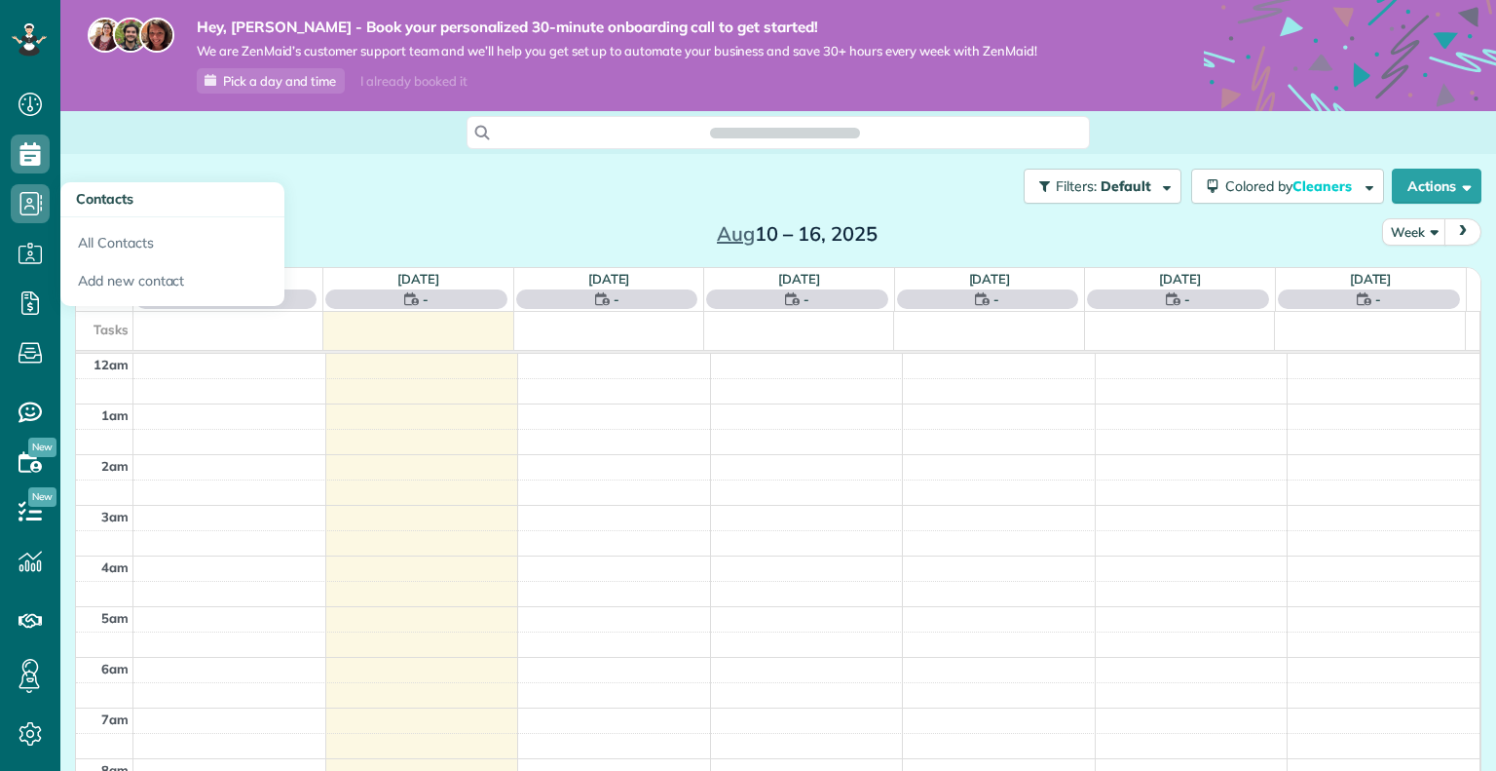
scroll to position [353, 0]
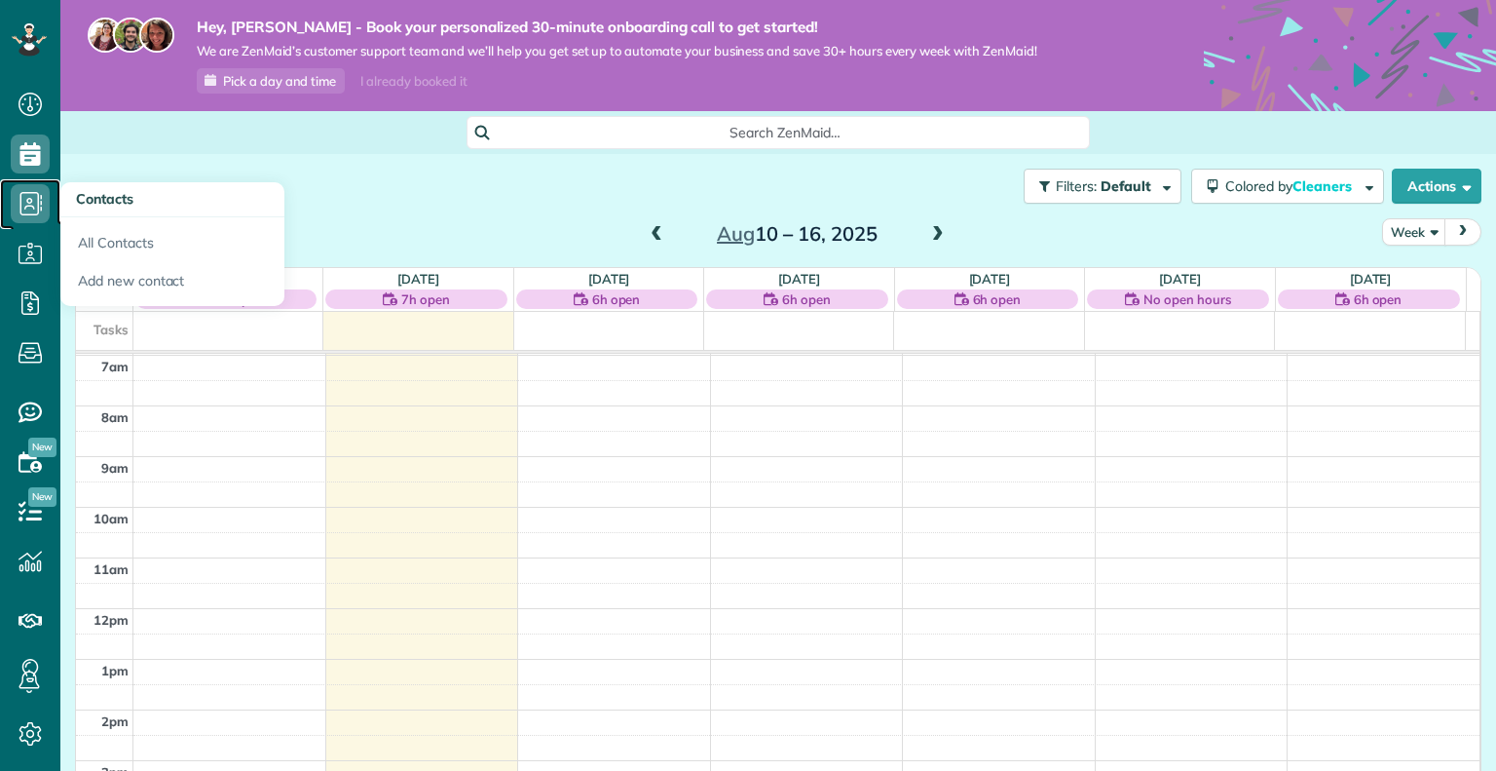
click at [31, 210] on icon at bounding box center [30, 203] width 39 height 39
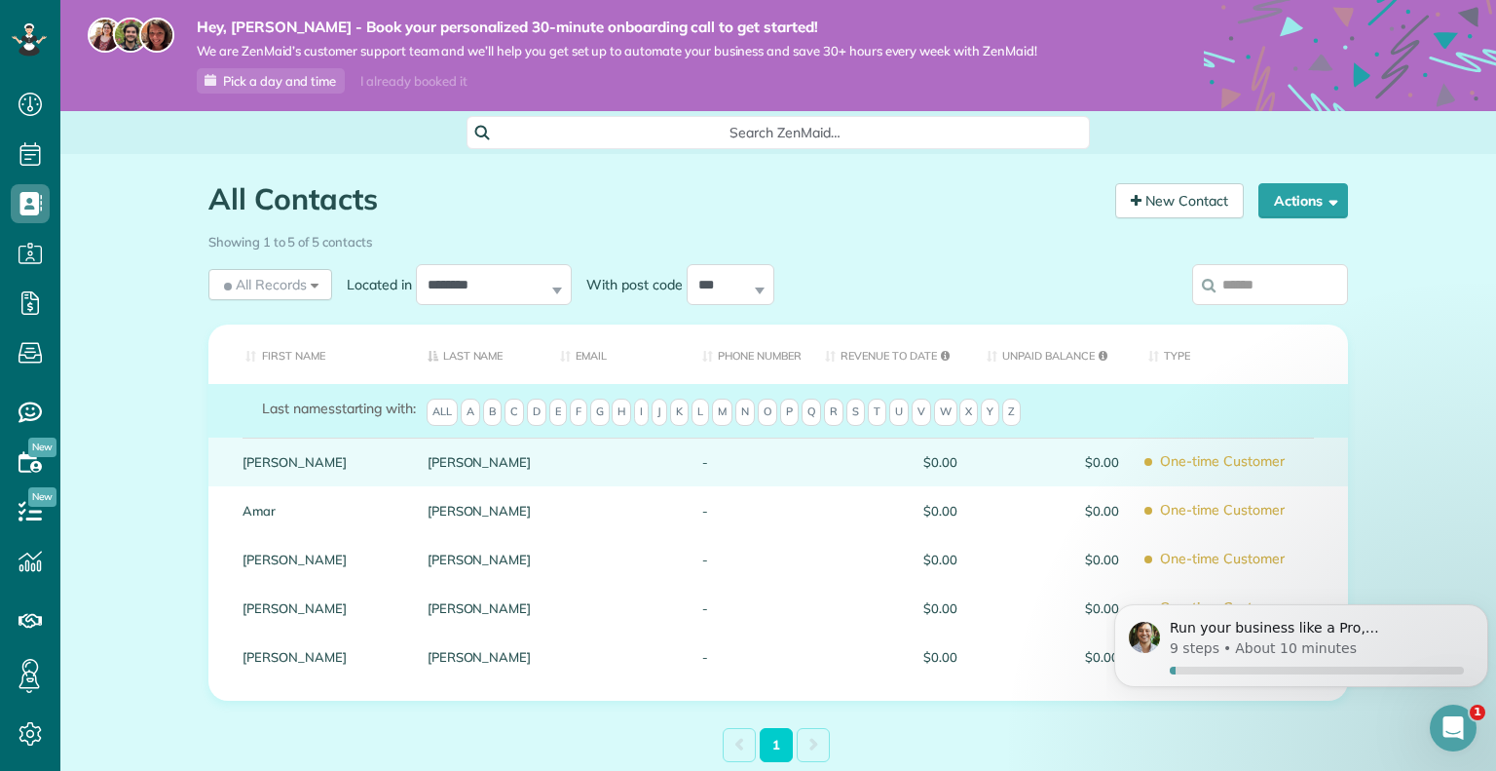
click at [268, 471] on div "[PERSON_NAME]" at bounding box center [320, 461] width 185 height 49
click at [339, 462] on link "Carolyn" at bounding box center [321, 462] width 156 height 14
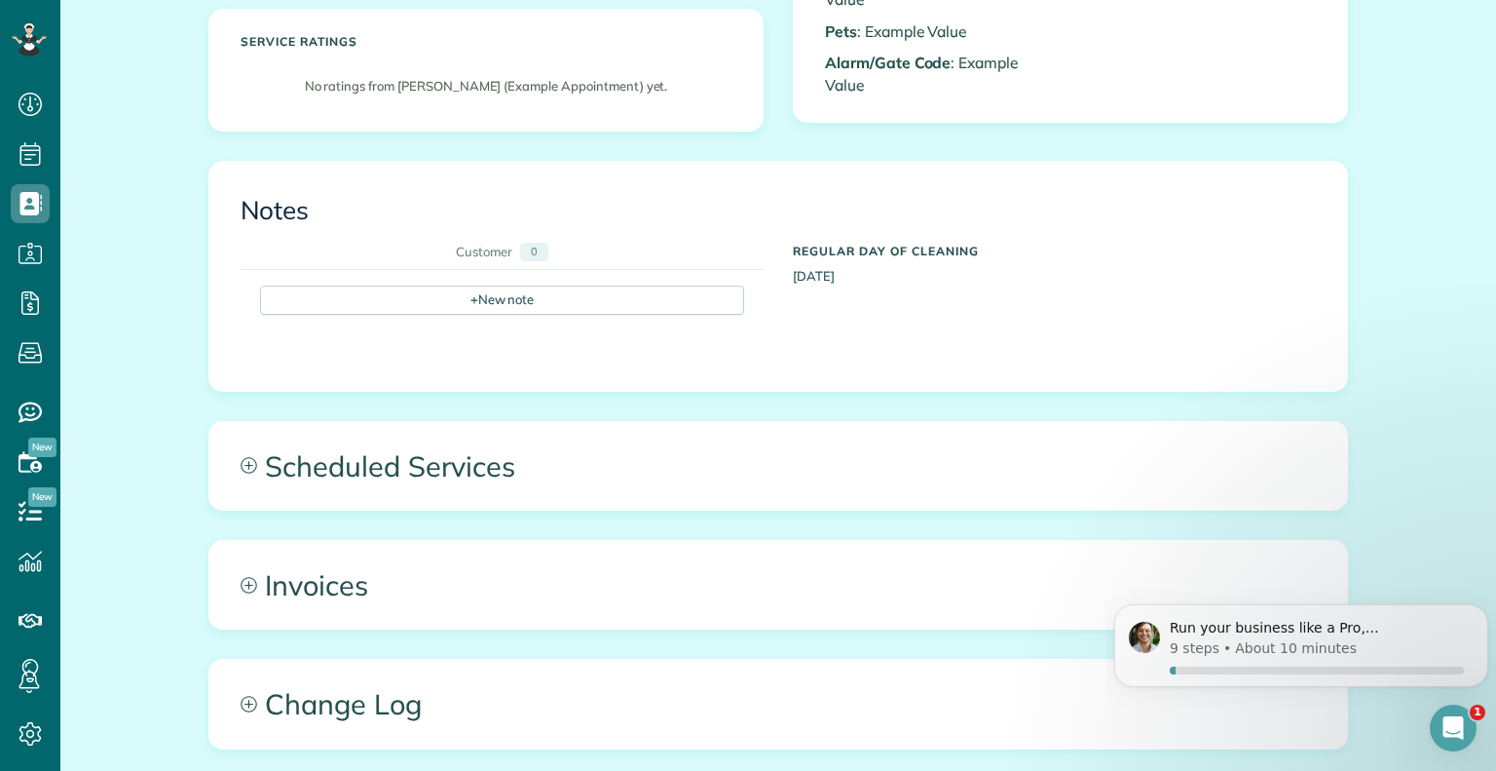
scroll to position [614, 0]
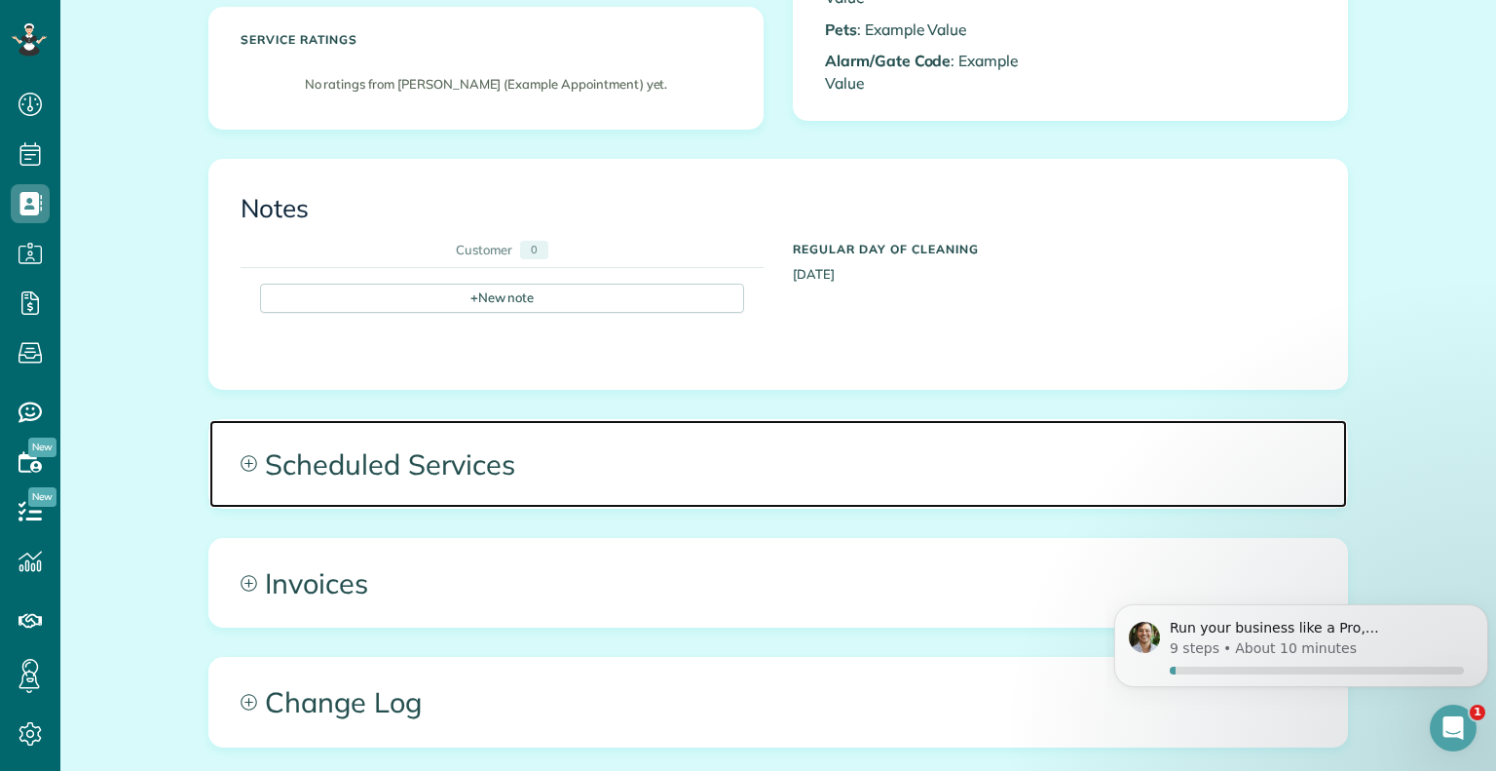
click at [253, 458] on span "Scheduled Services" at bounding box center [778, 464] width 1138 height 88
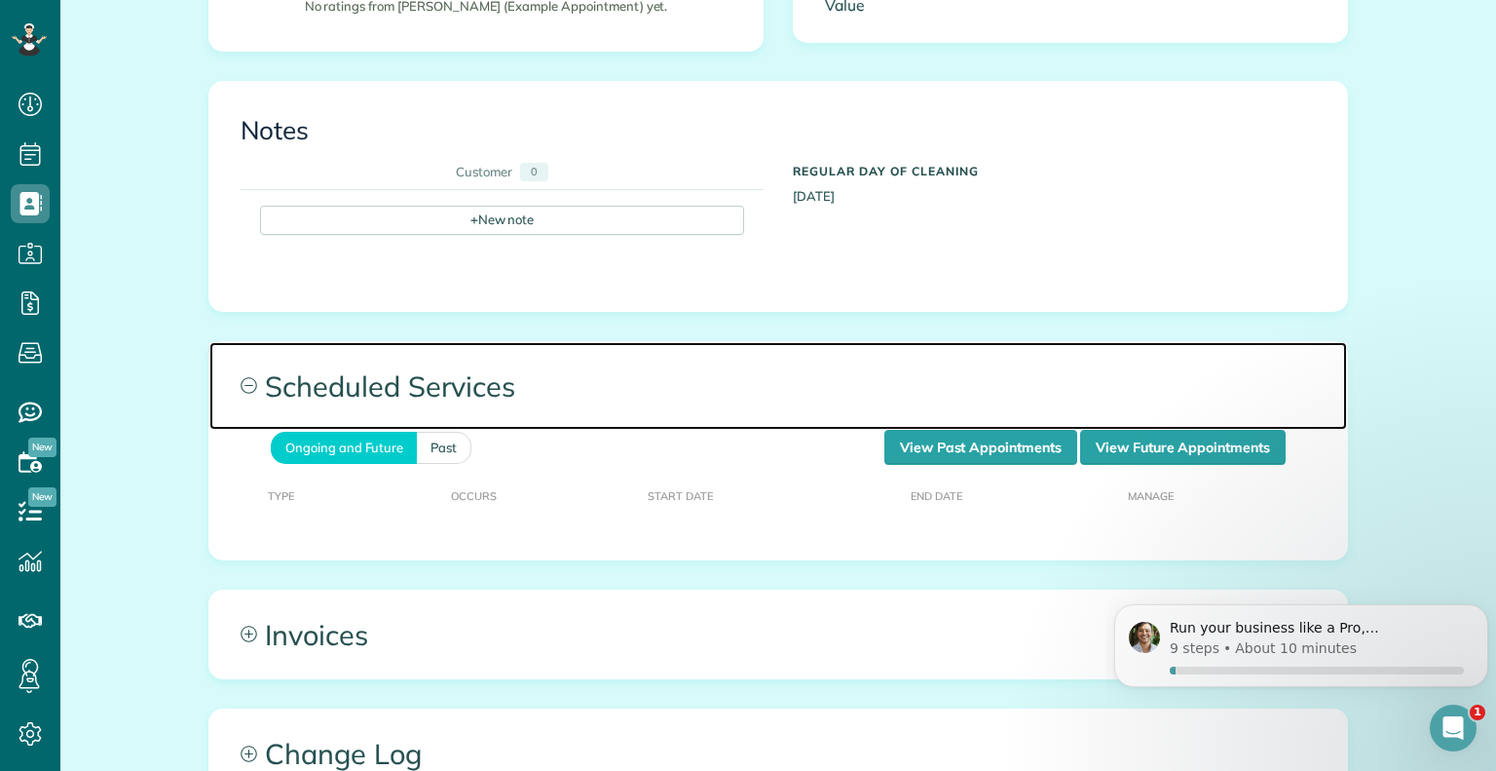
scroll to position [836, 0]
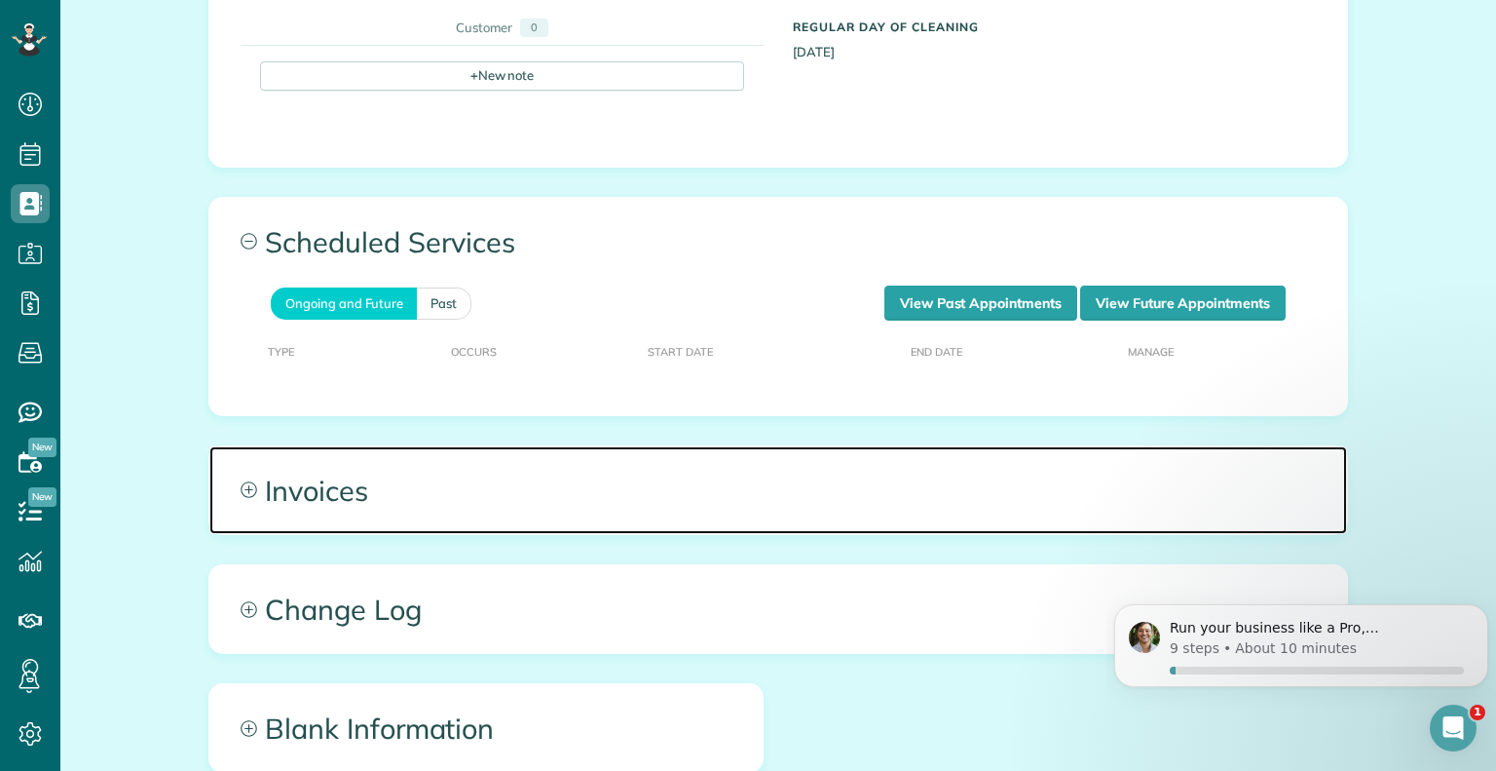
click at [238, 497] on span "Invoices" at bounding box center [778, 490] width 1138 height 88
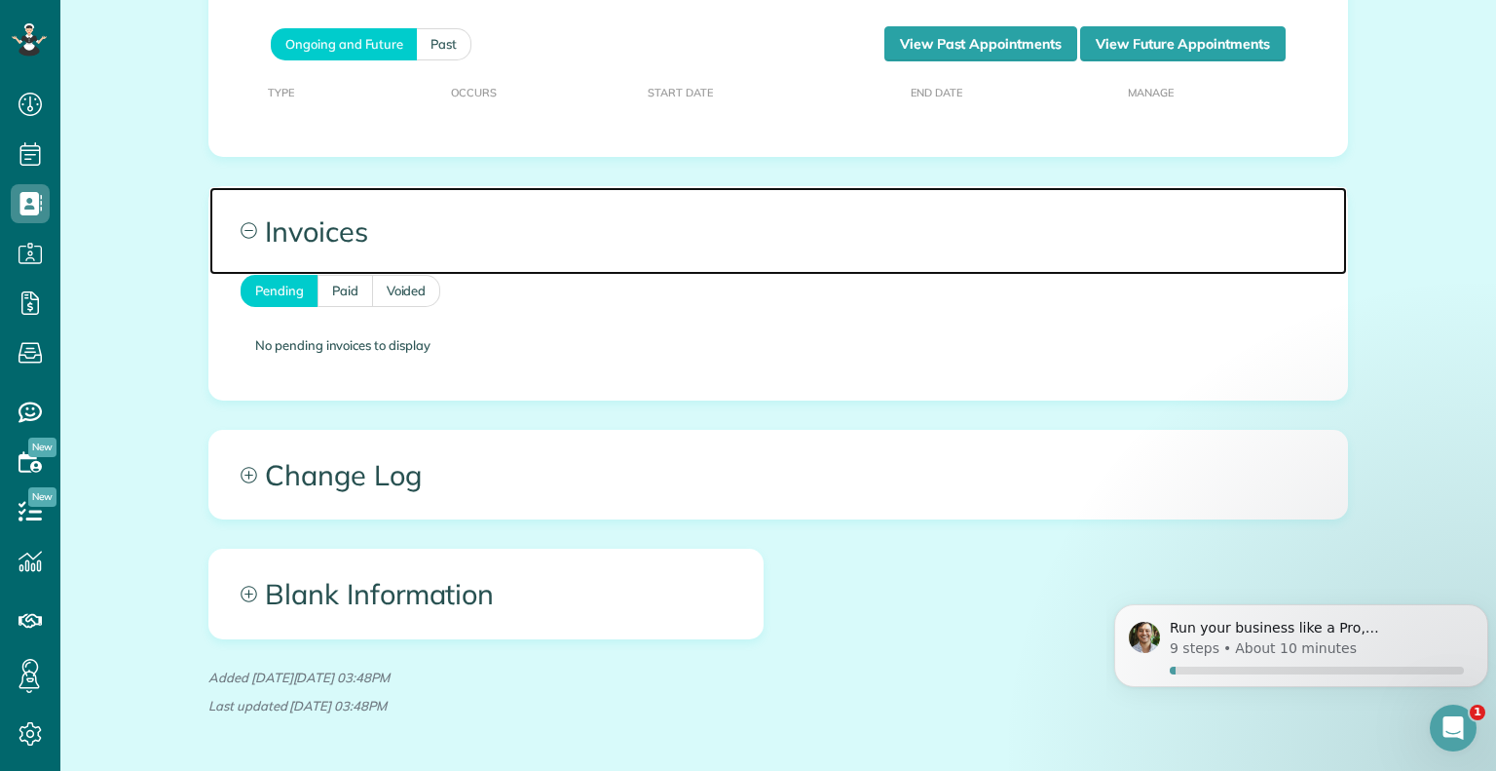
scroll to position [1097, 0]
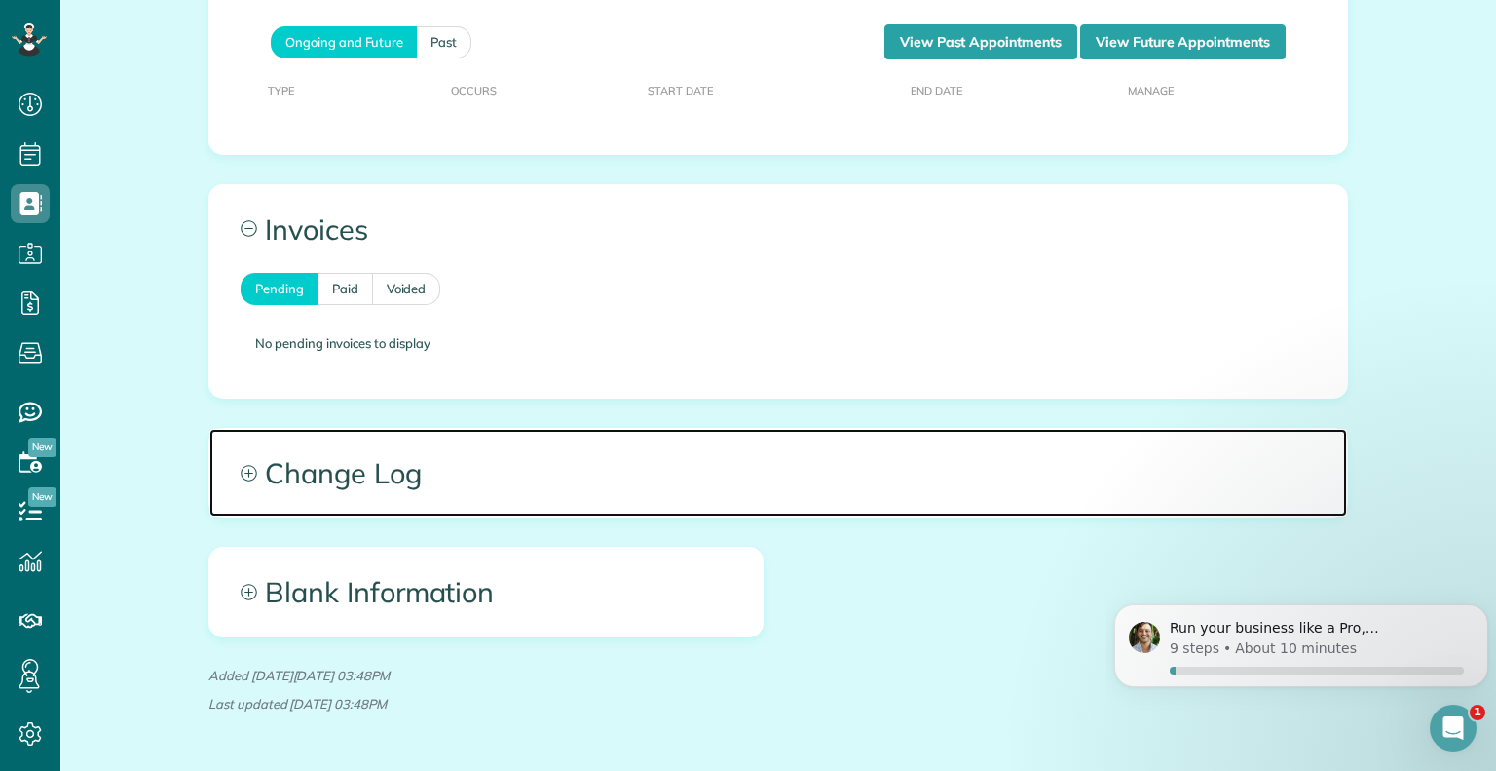
click at [238, 481] on span "Change Log" at bounding box center [778, 473] width 1138 height 88
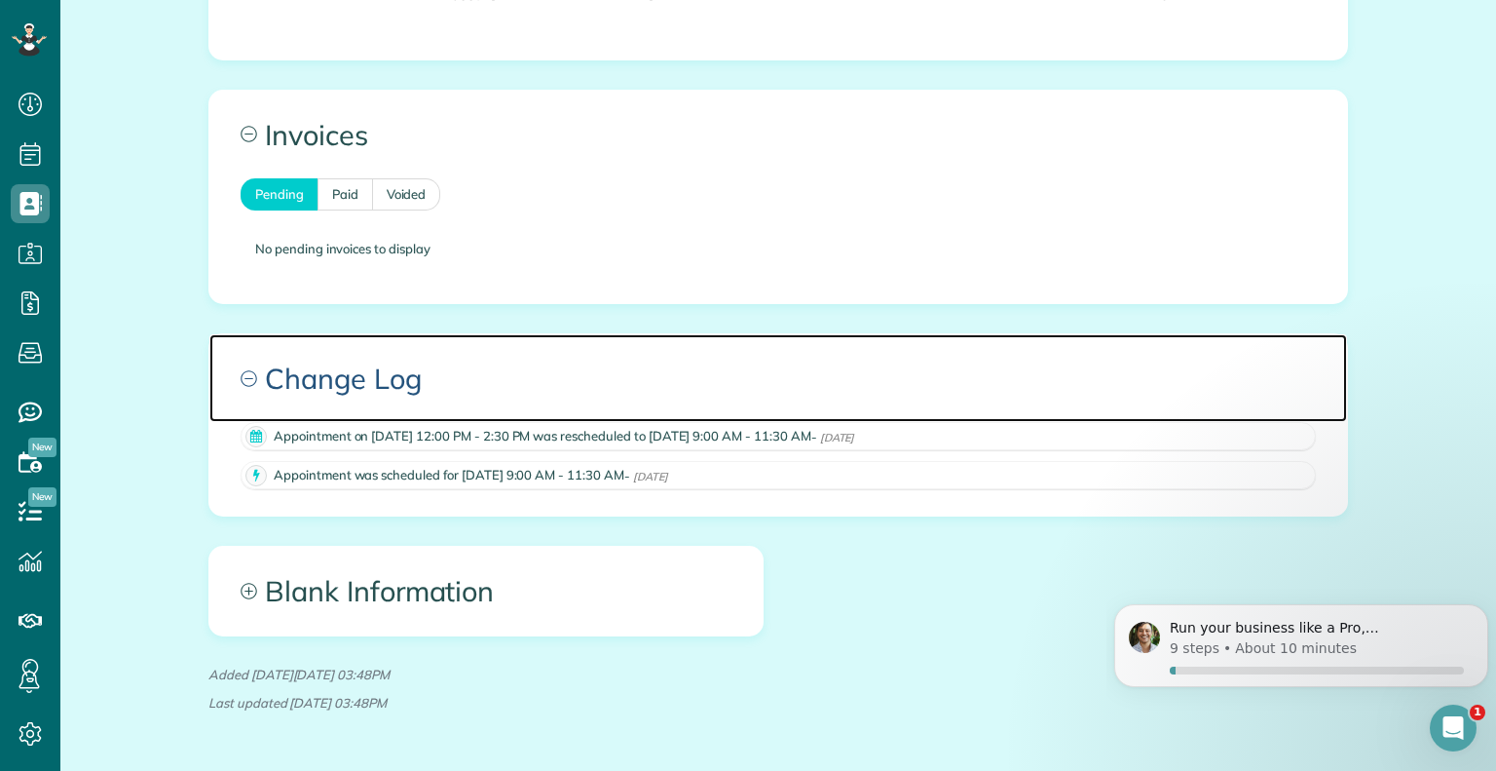
scroll to position [1192, 0]
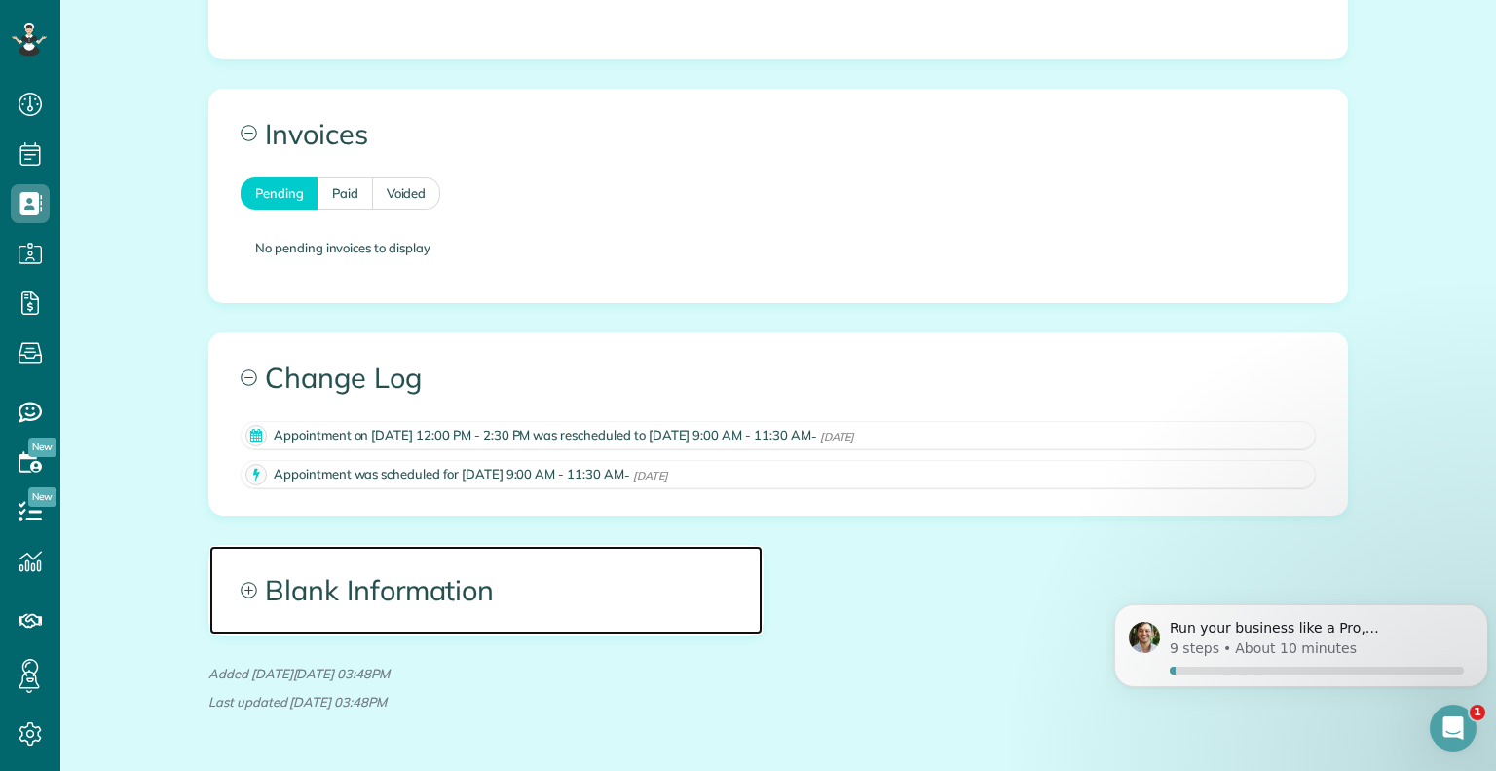
click at [228, 583] on span "Blank Information" at bounding box center [485, 590] width 553 height 88
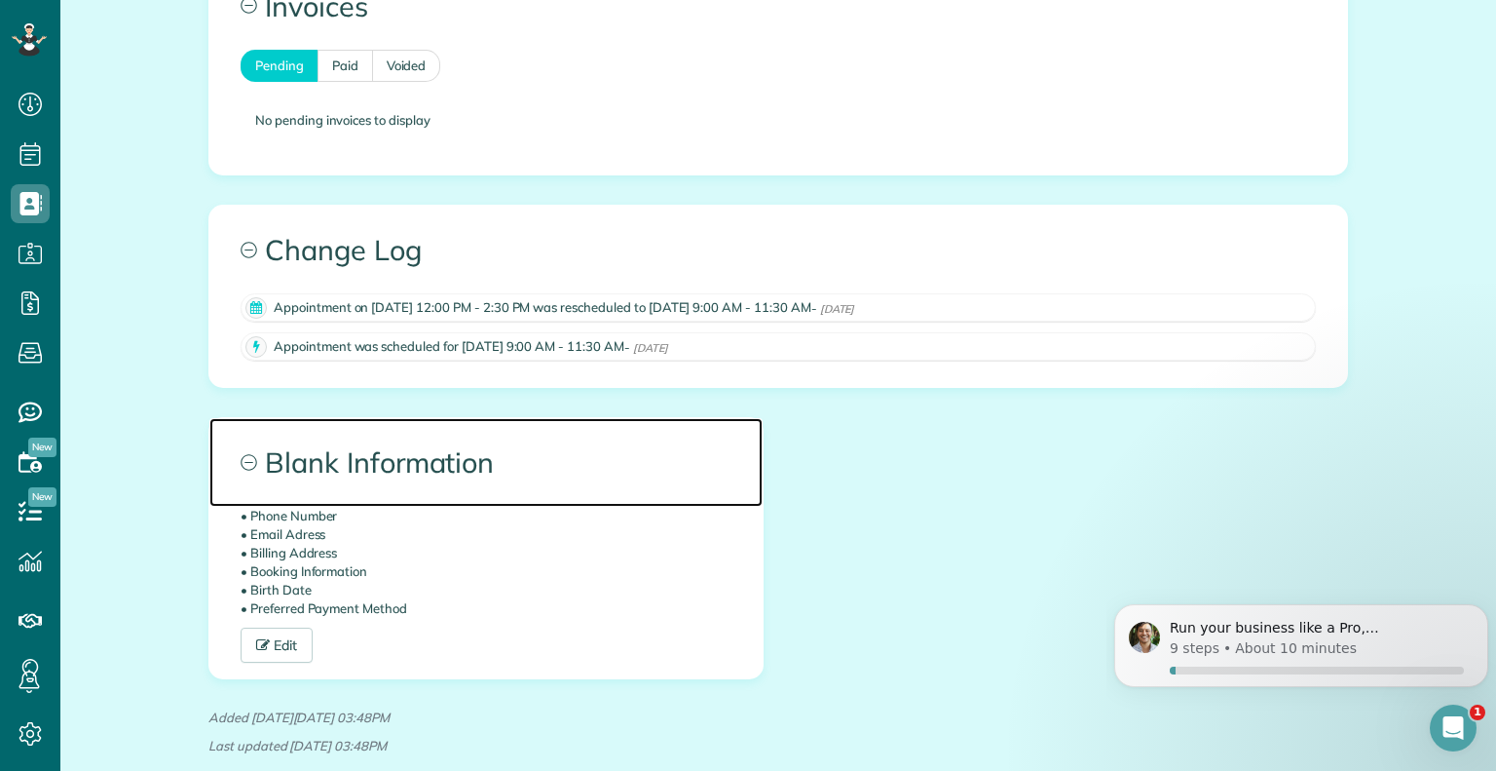
scroll to position [1324, 0]
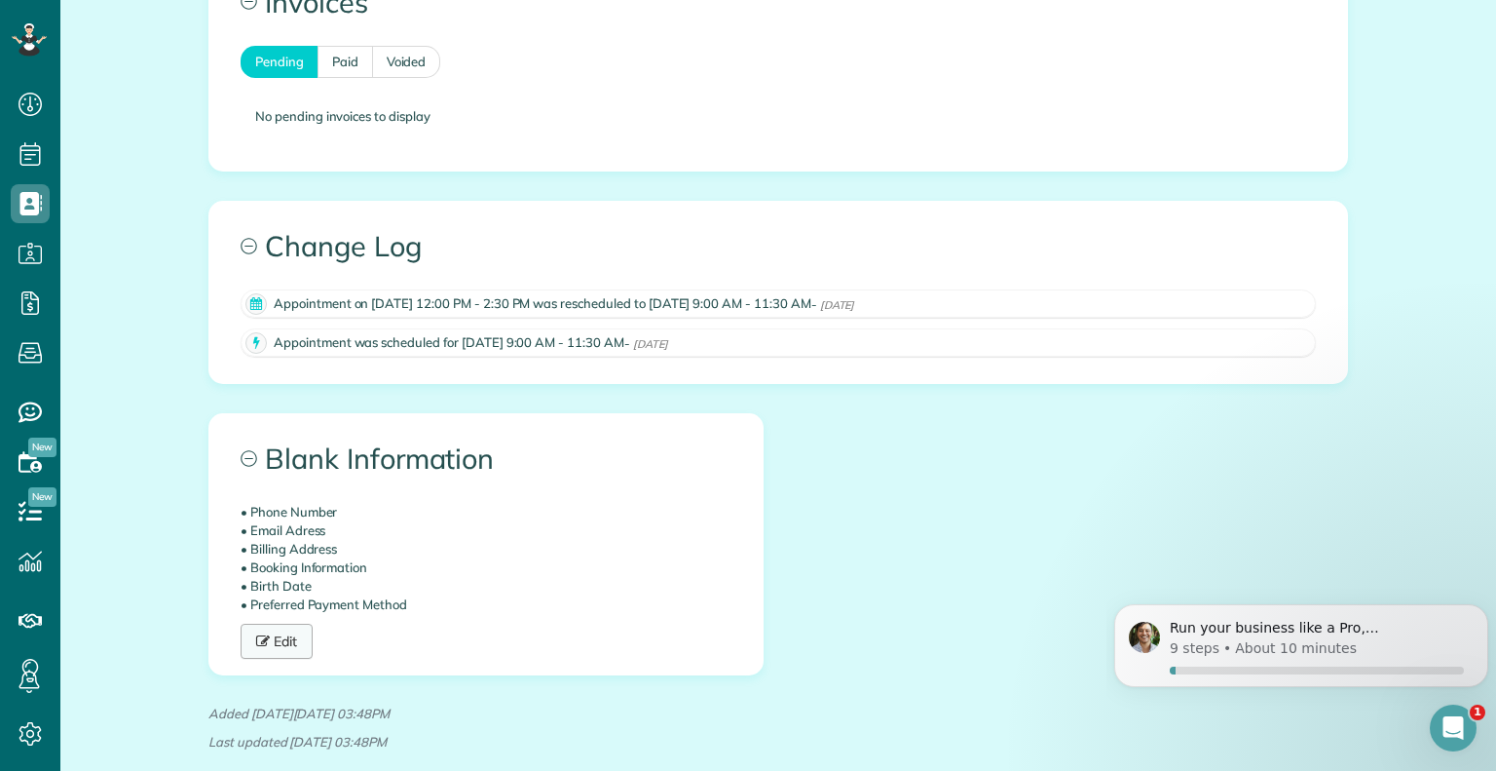
click at [261, 634] on icon at bounding box center [265, 641] width 18 height 14
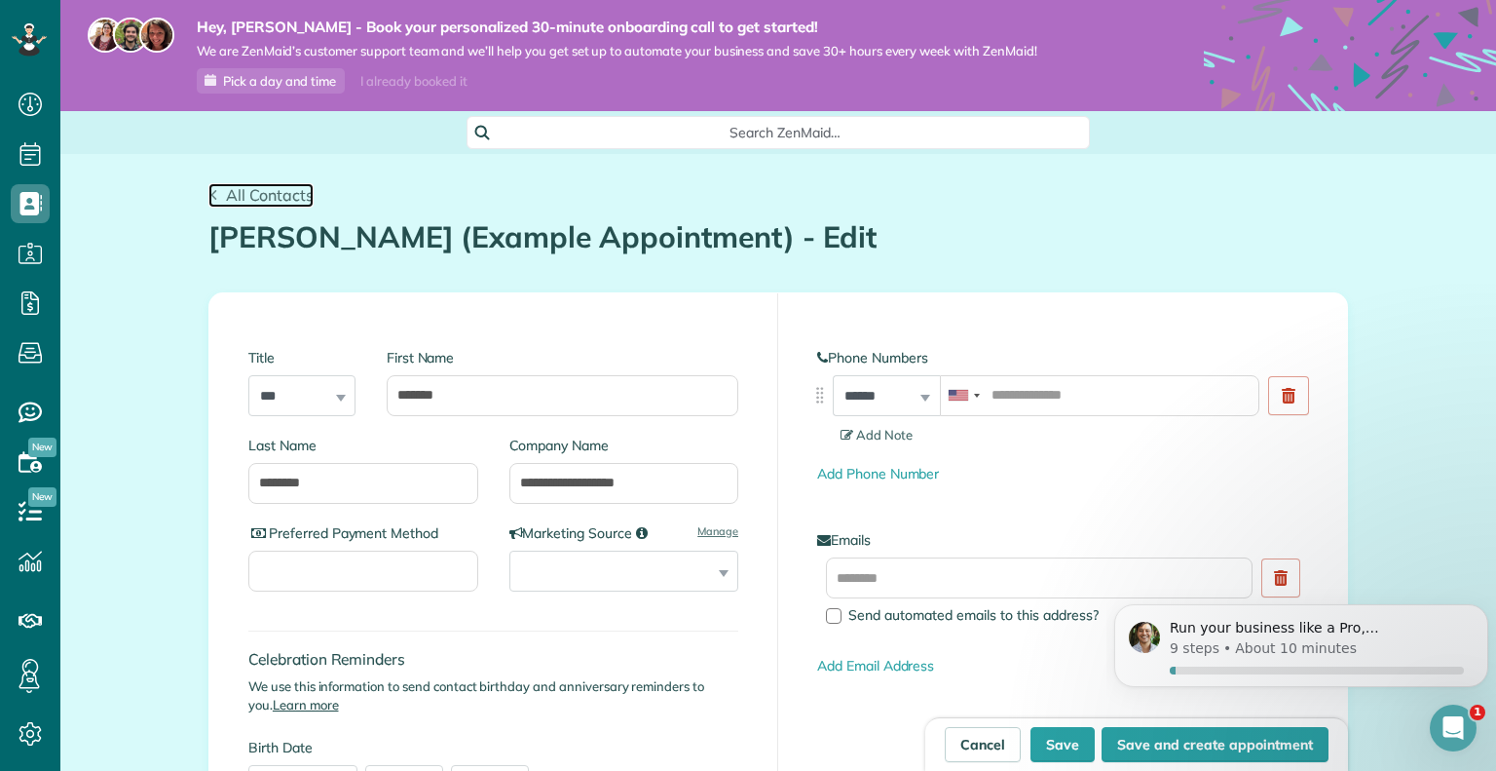
click at [267, 196] on span "All Contacts" at bounding box center [270, 194] width 88 height 19
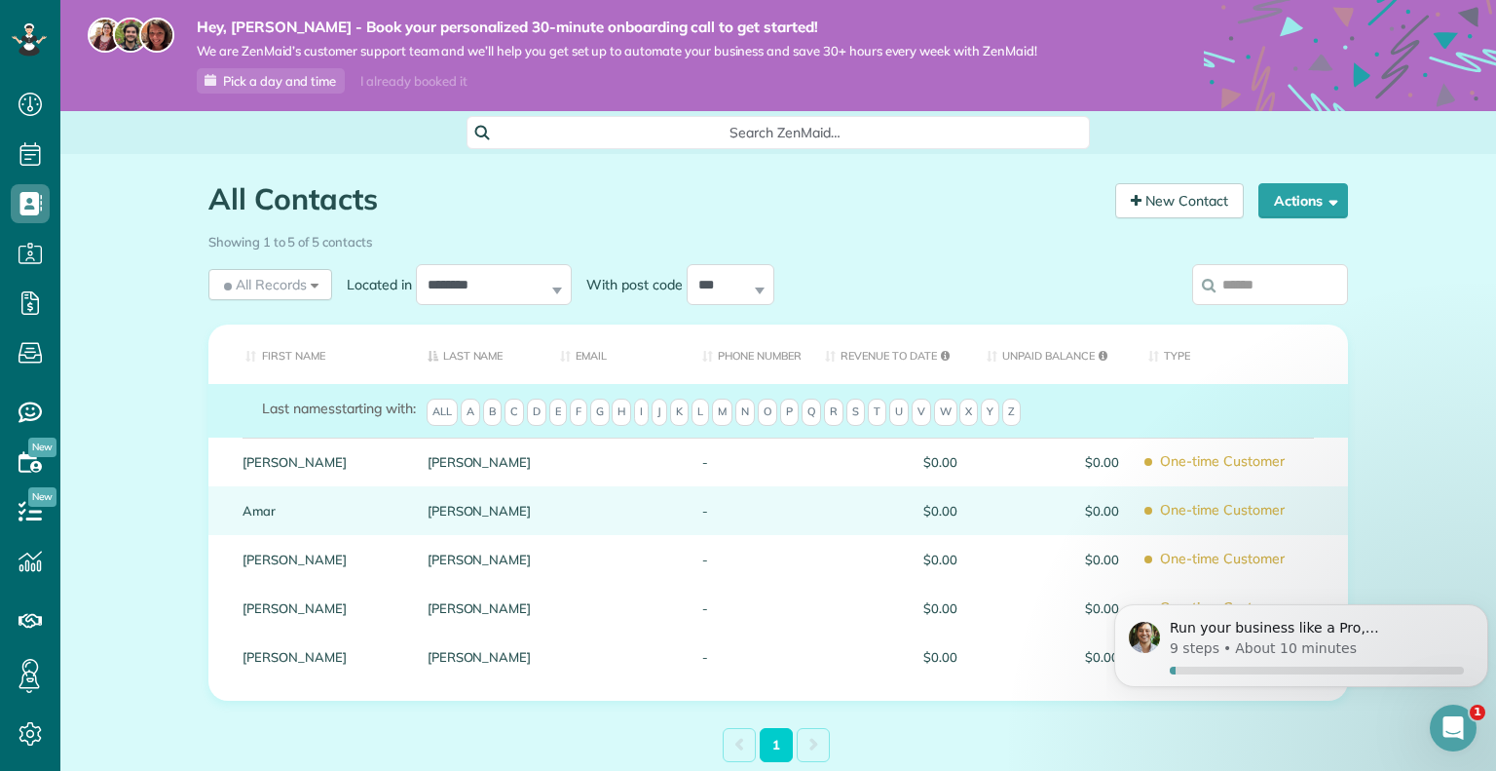
click at [398, 488] on div "Amar" at bounding box center [320, 510] width 185 height 49
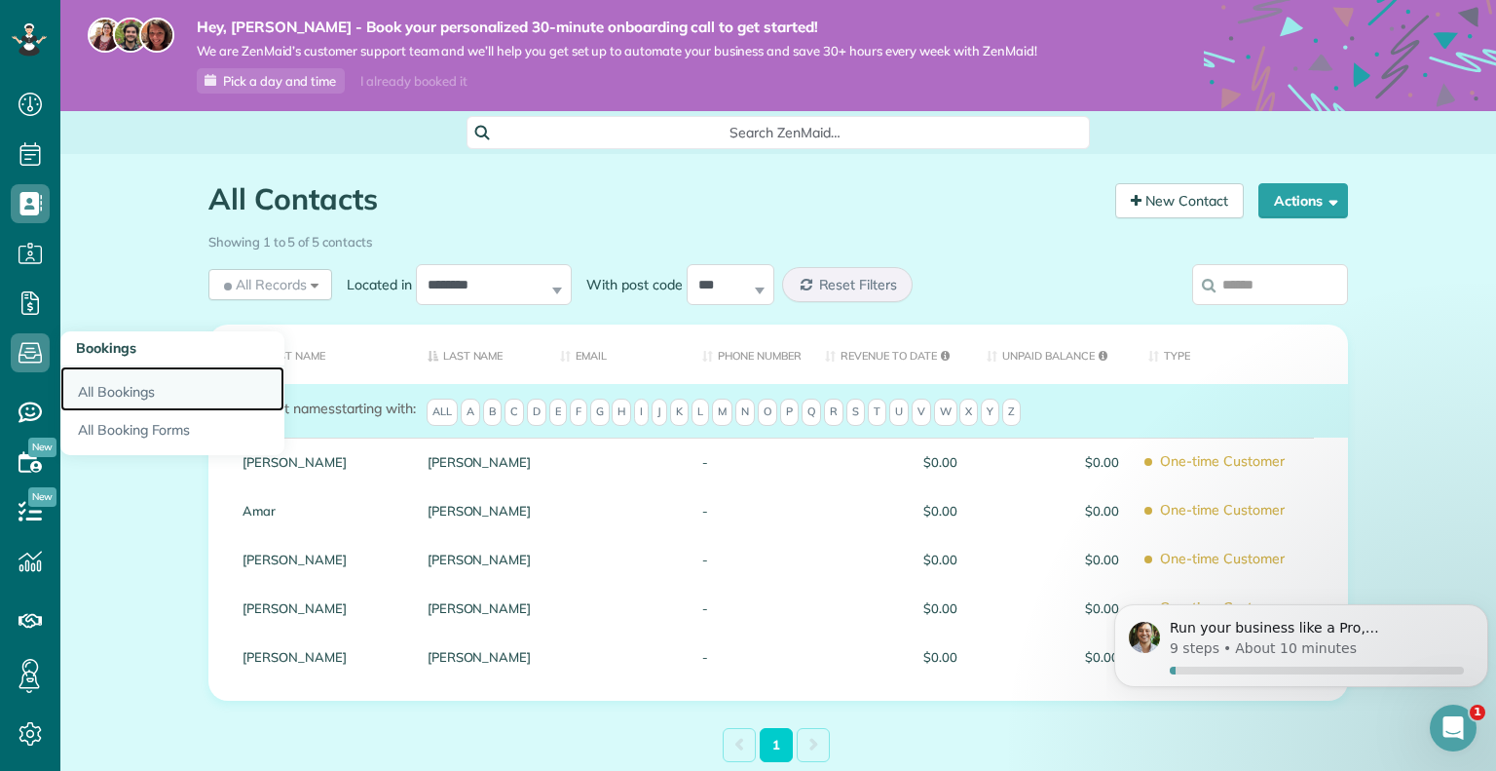
click at [110, 385] on link "All Bookings" at bounding box center [172, 388] width 224 height 45
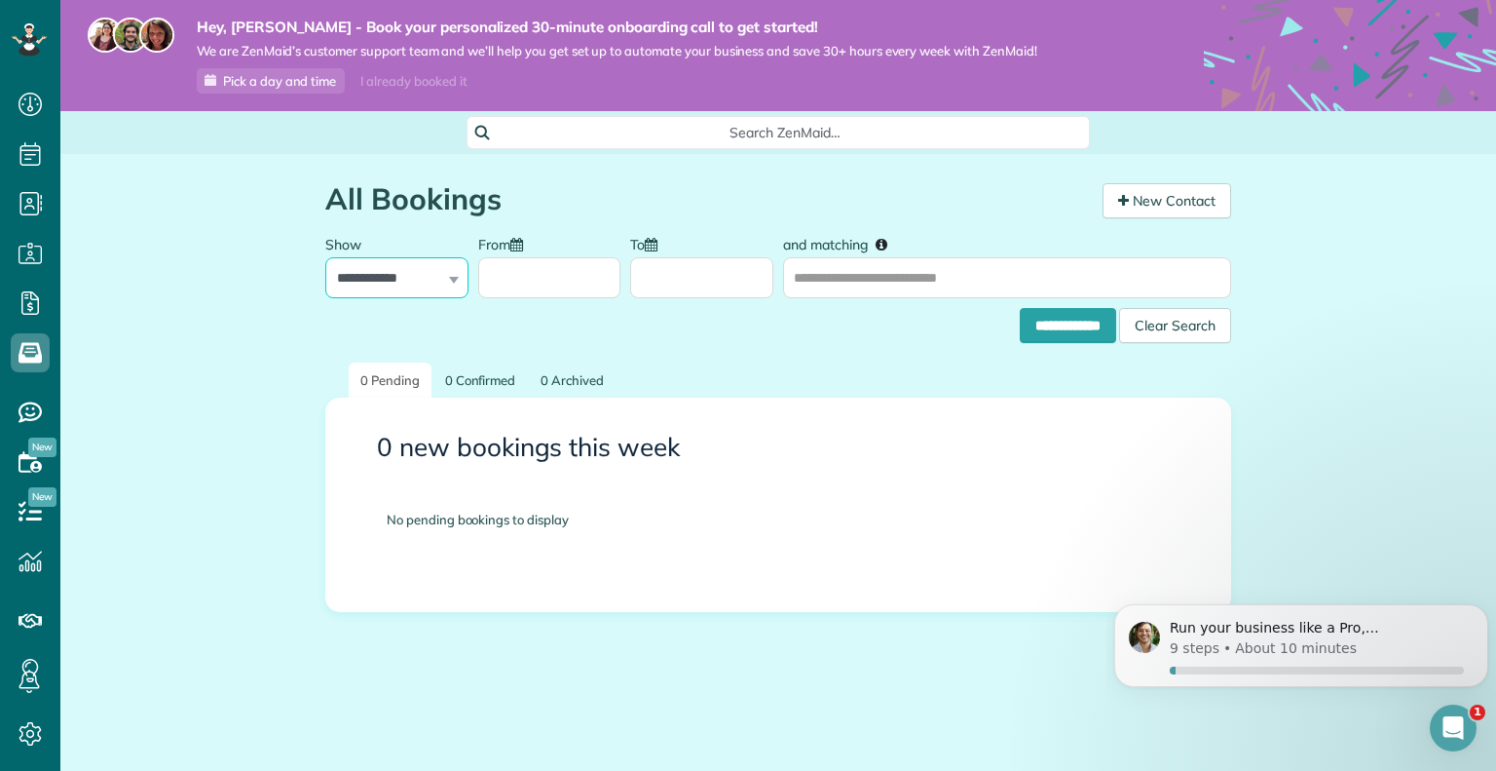
click at [396, 272] on select "**********" at bounding box center [396, 277] width 143 height 41
click at [325, 257] on select "**********" at bounding box center [396, 277] width 143 height 41
click at [404, 281] on select "**********" at bounding box center [396, 277] width 143 height 41
click at [325, 257] on select "**********" at bounding box center [396, 277] width 143 height 41
click at [407, 275] on select "**********" at bounding box center [396, 277] width 143 height 41
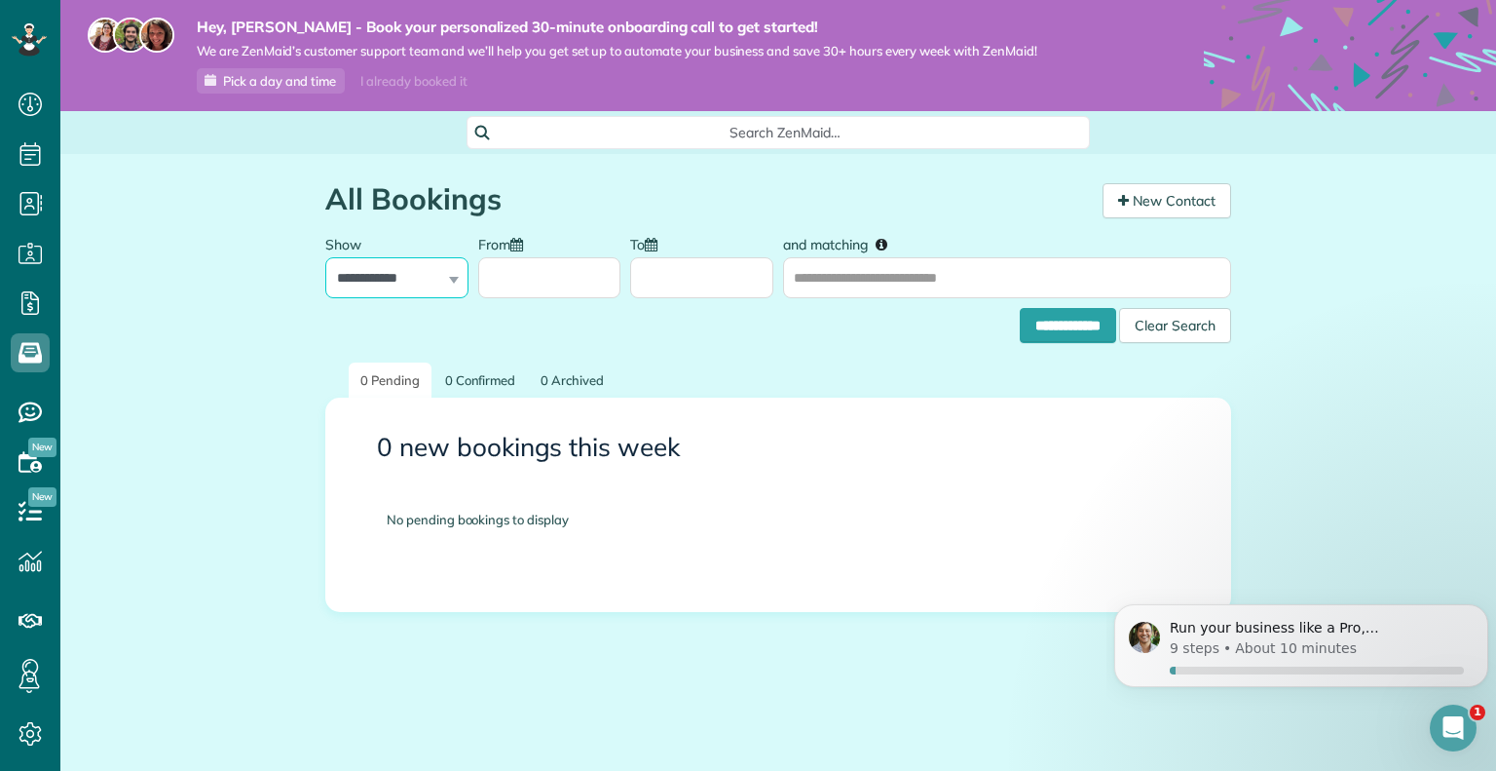
select select "*******"
click at [325, 257] on select "**********" at bounding box center [396, 277] width 143 height 41
click at [26, 467] on icon at bounding box center [30, 461] width 39 height 39
